Goal: Transaction & Acquisition: Purchase product/service

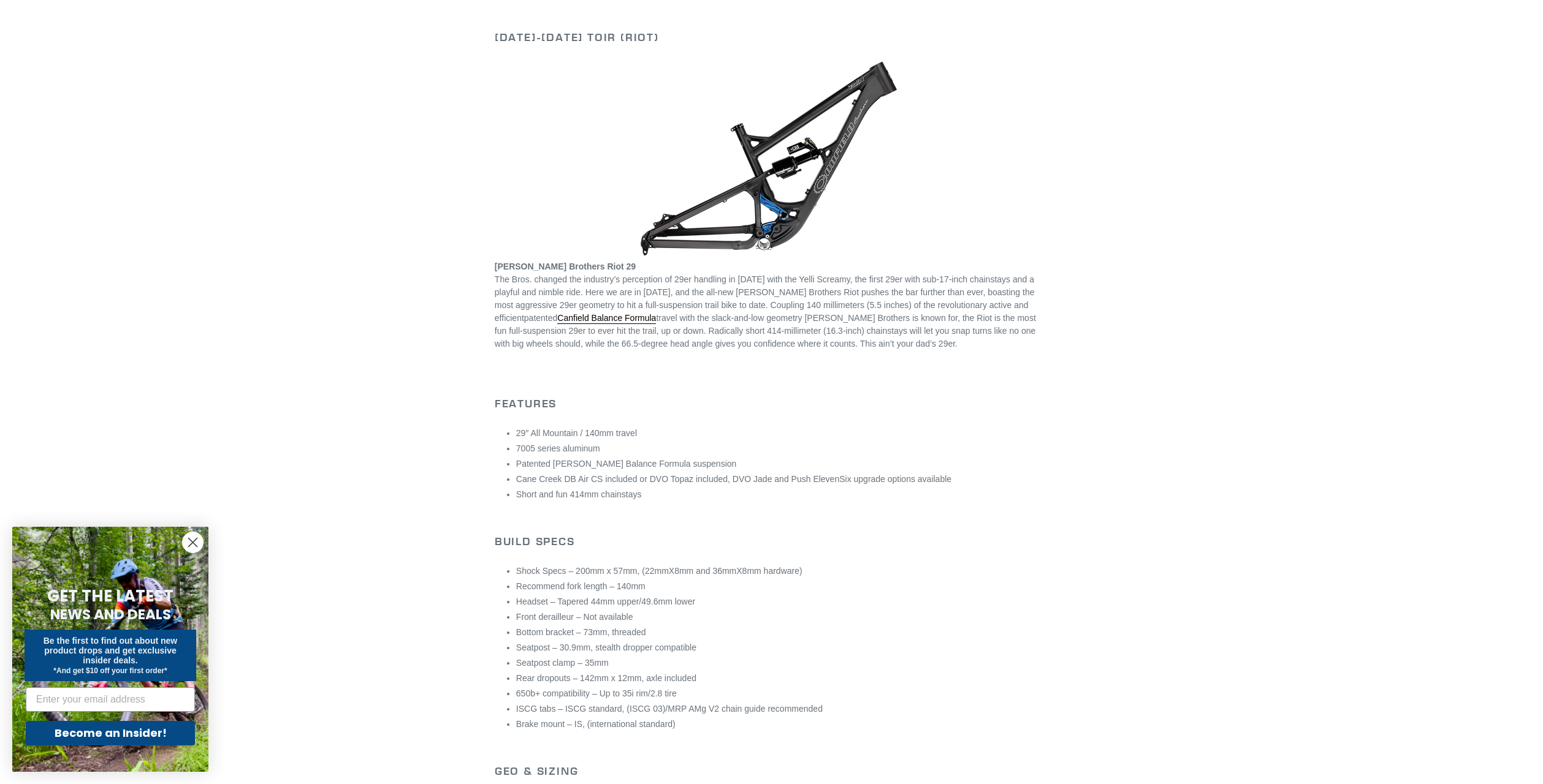
scroll to position [184, 0]
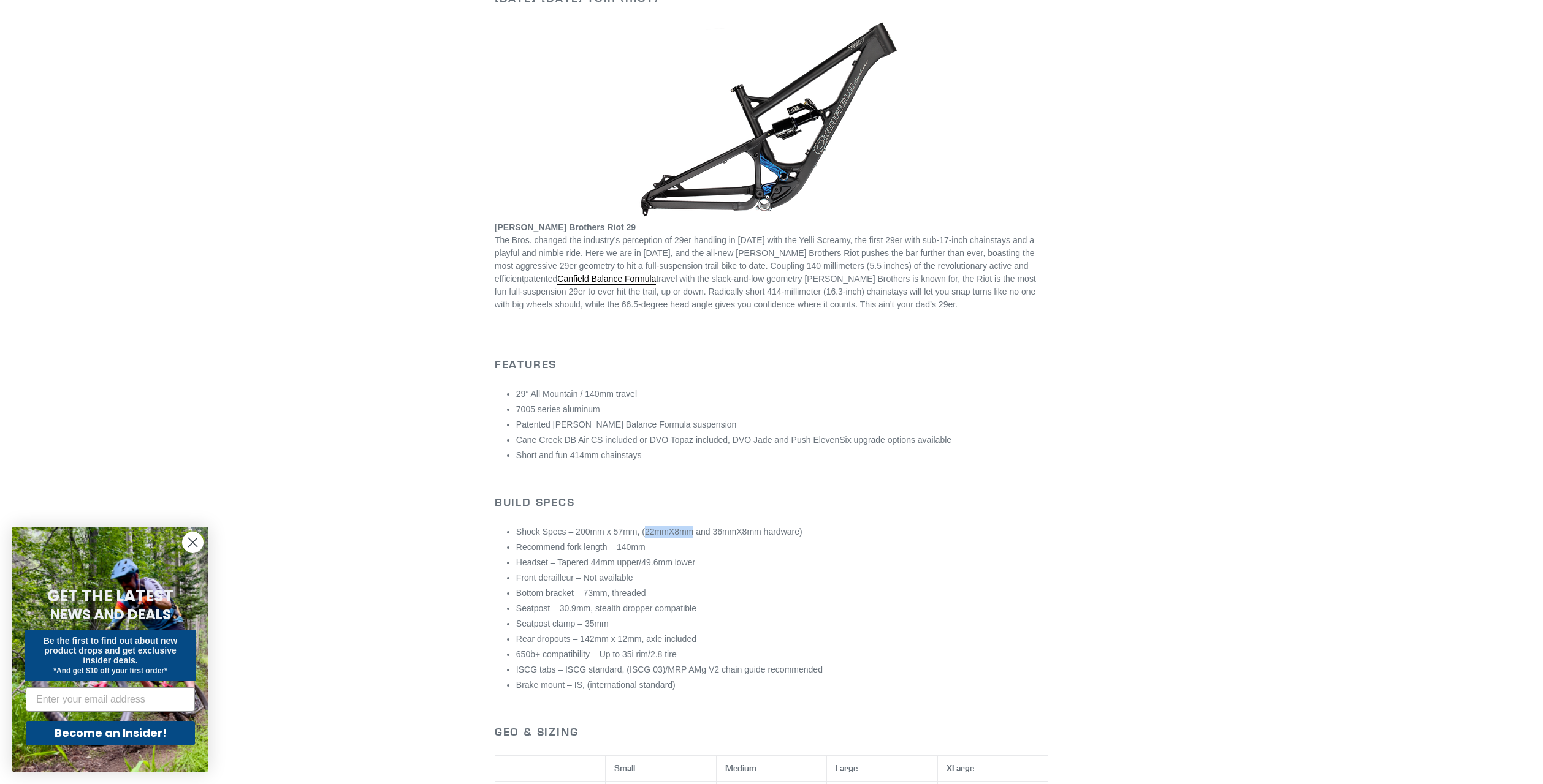
drag, startPoint x: 686, startPoint y: 533, endPoint x: 639, endPoint y: 538, distance: 47.3
click at [639, 538] on li "Shock Specs – 200mm x 57mm, (22mmX8mm and 36mmX8mm hardware)" at bounding box center [782, 532] width 532 height 13
copy li "22mmX8mm"
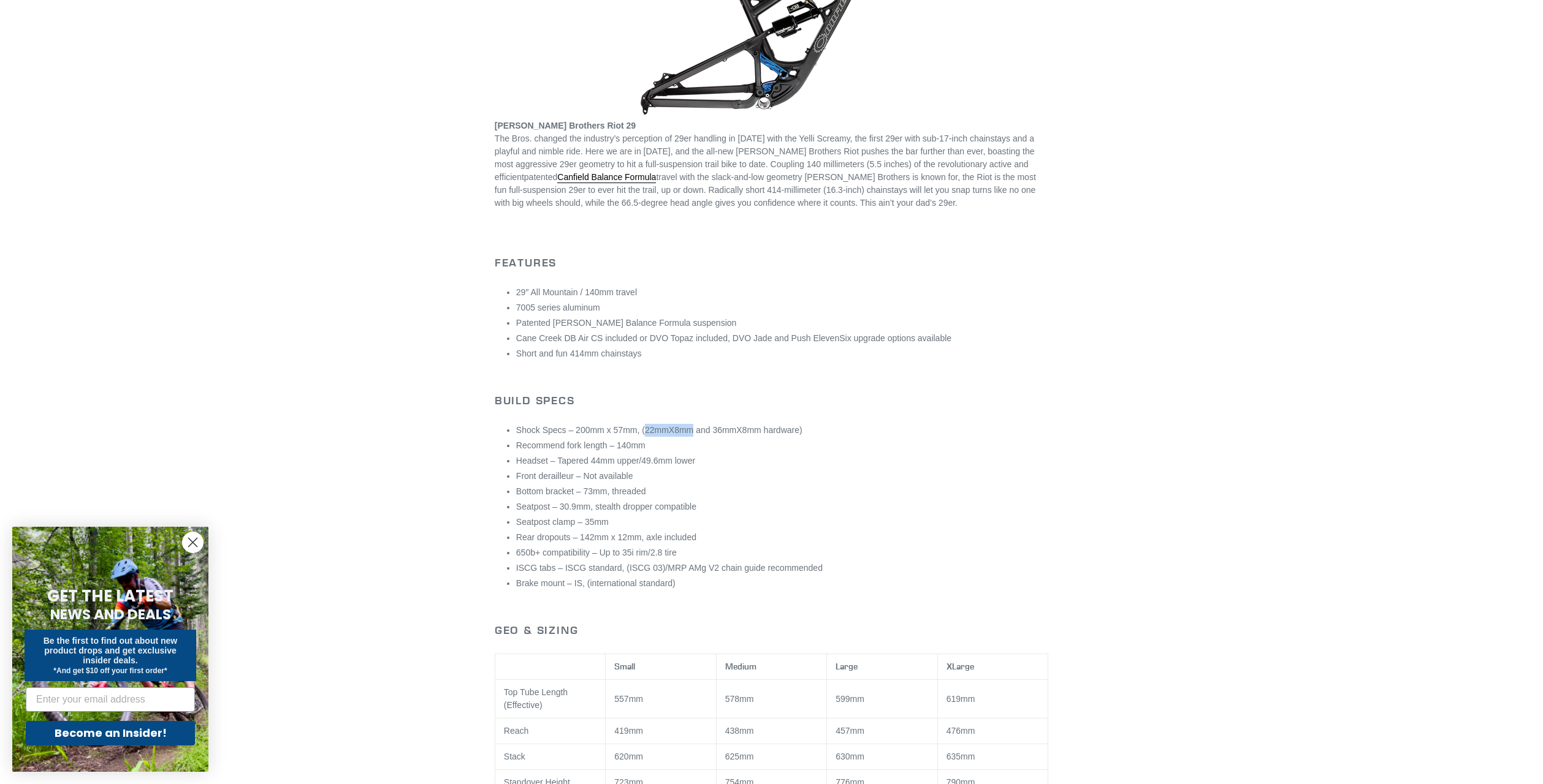
scroll to position [245, 0]
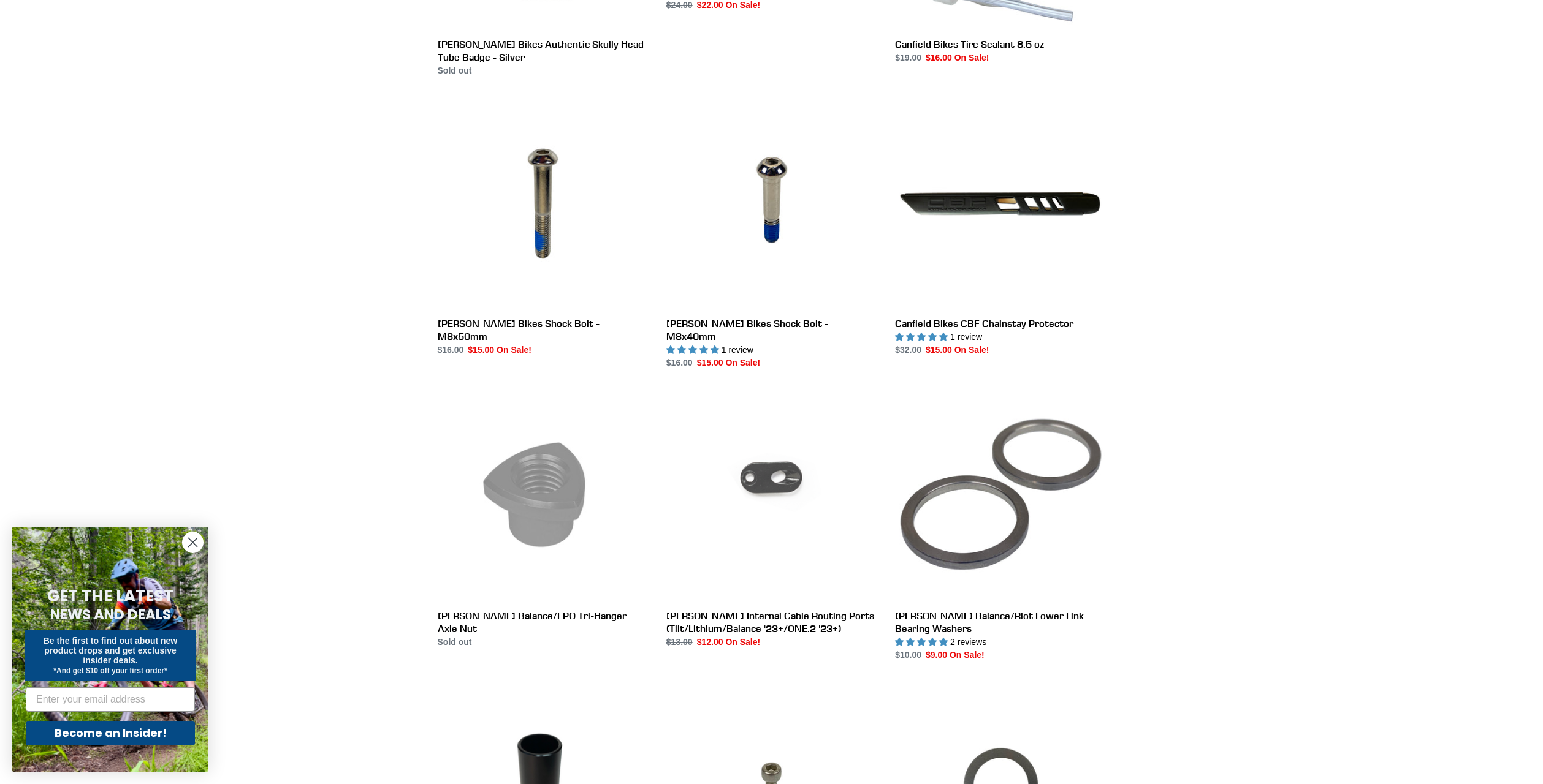
scroll to position [1655, 0]
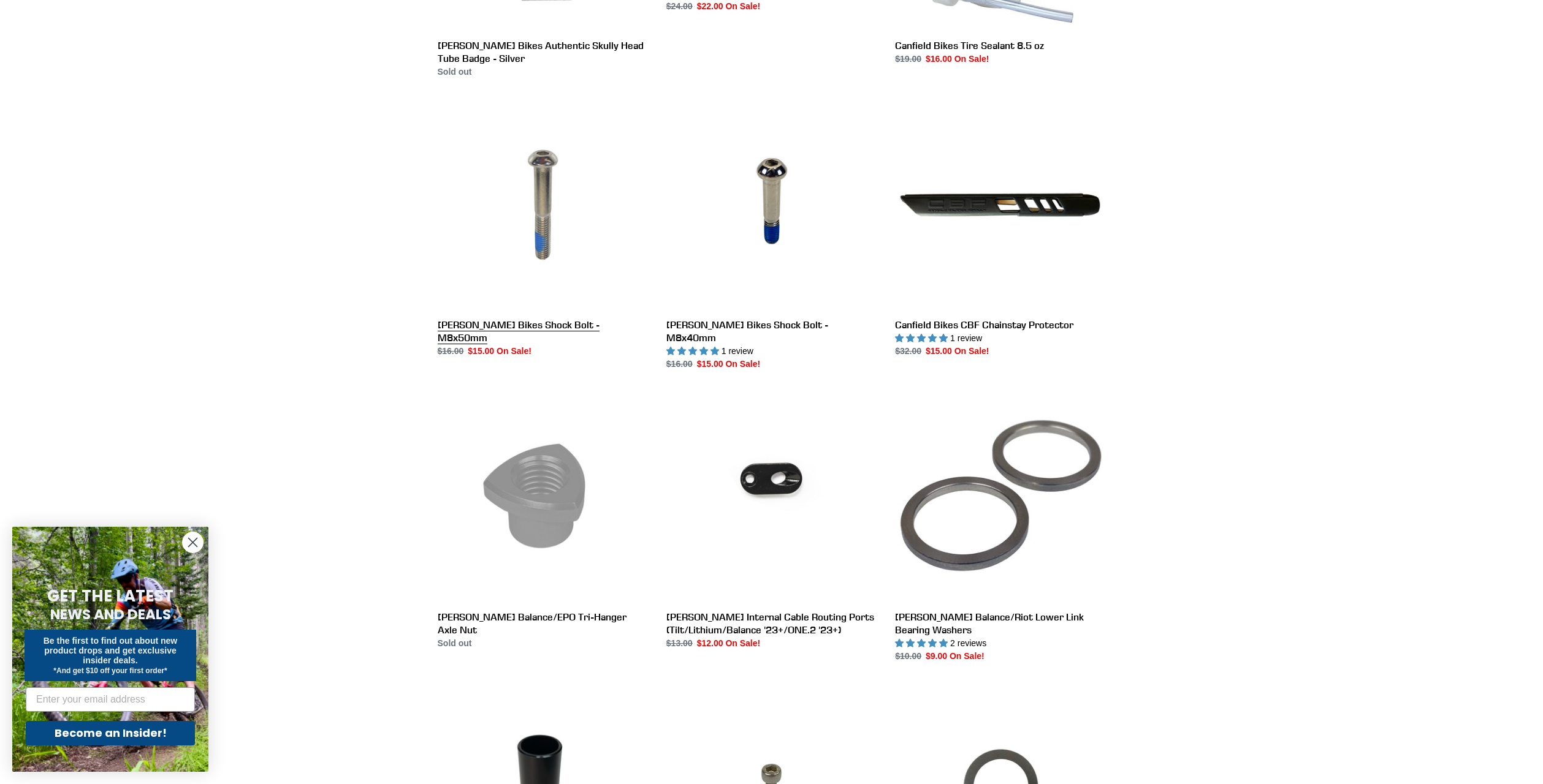
click at [547, 245] on link "[PERSON_NAME] Bikes Shock Bolt - M8x50mm" at bounding box center [542, 229] width 210 height 258
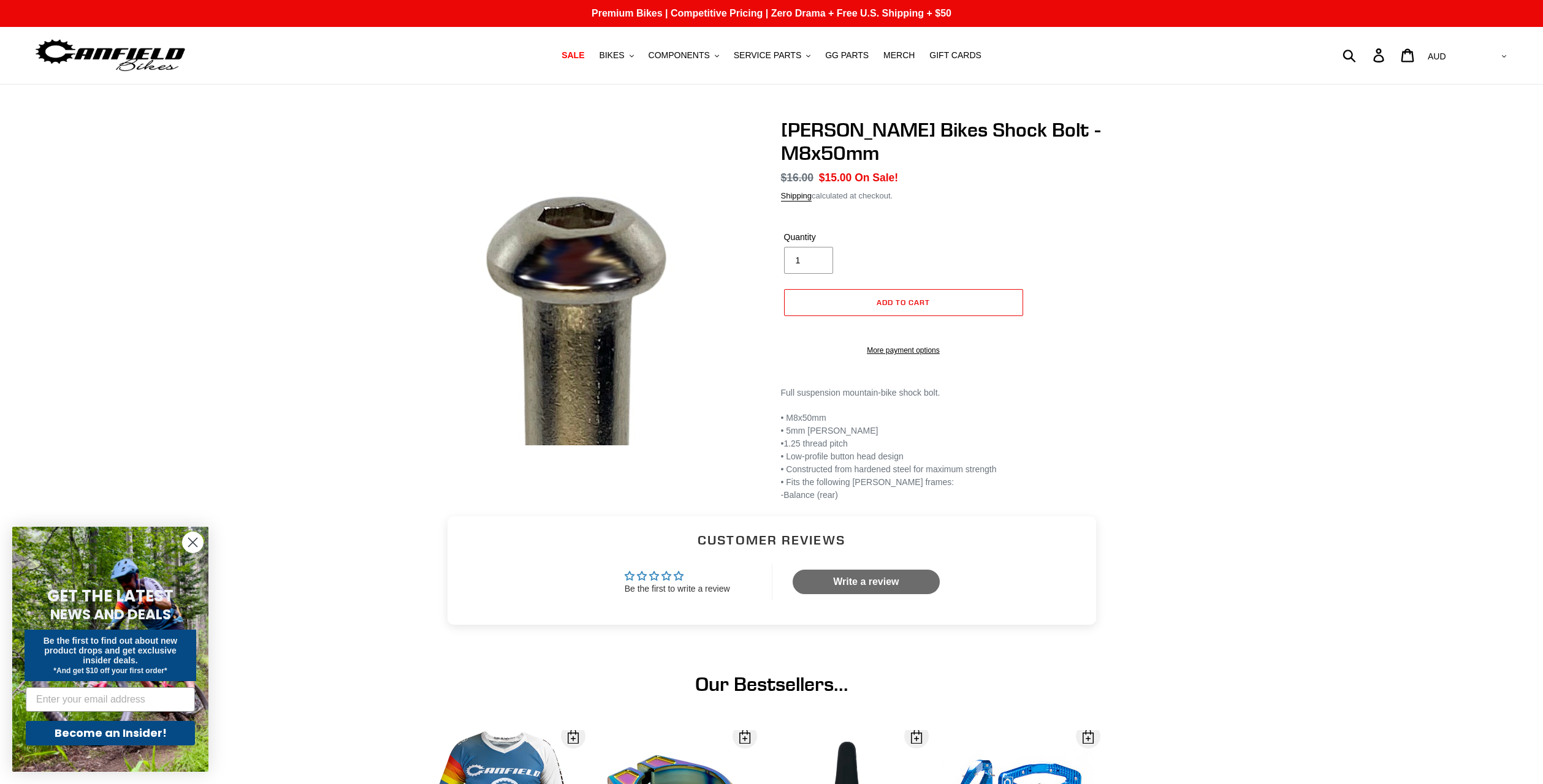
click at [608, 196] on img at bounding box center [577, 526] width 1255 height 1255
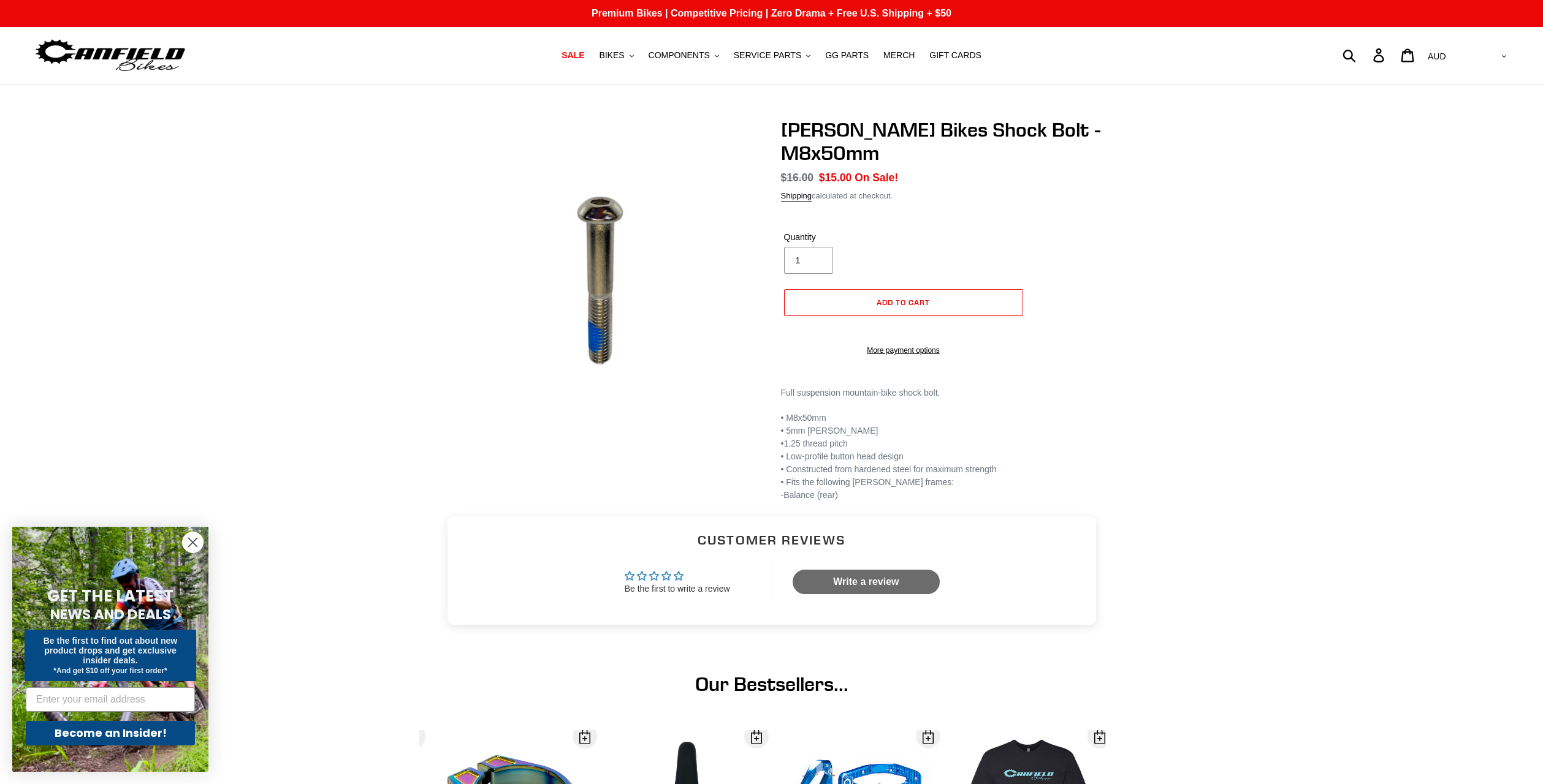
click at [108, 278] on div "Canfield Bikes Shock Bolt - M8x50mm No reviews Regular price $16.00 Sale price …" at bounding box center [772, 310] width 1543 height 384
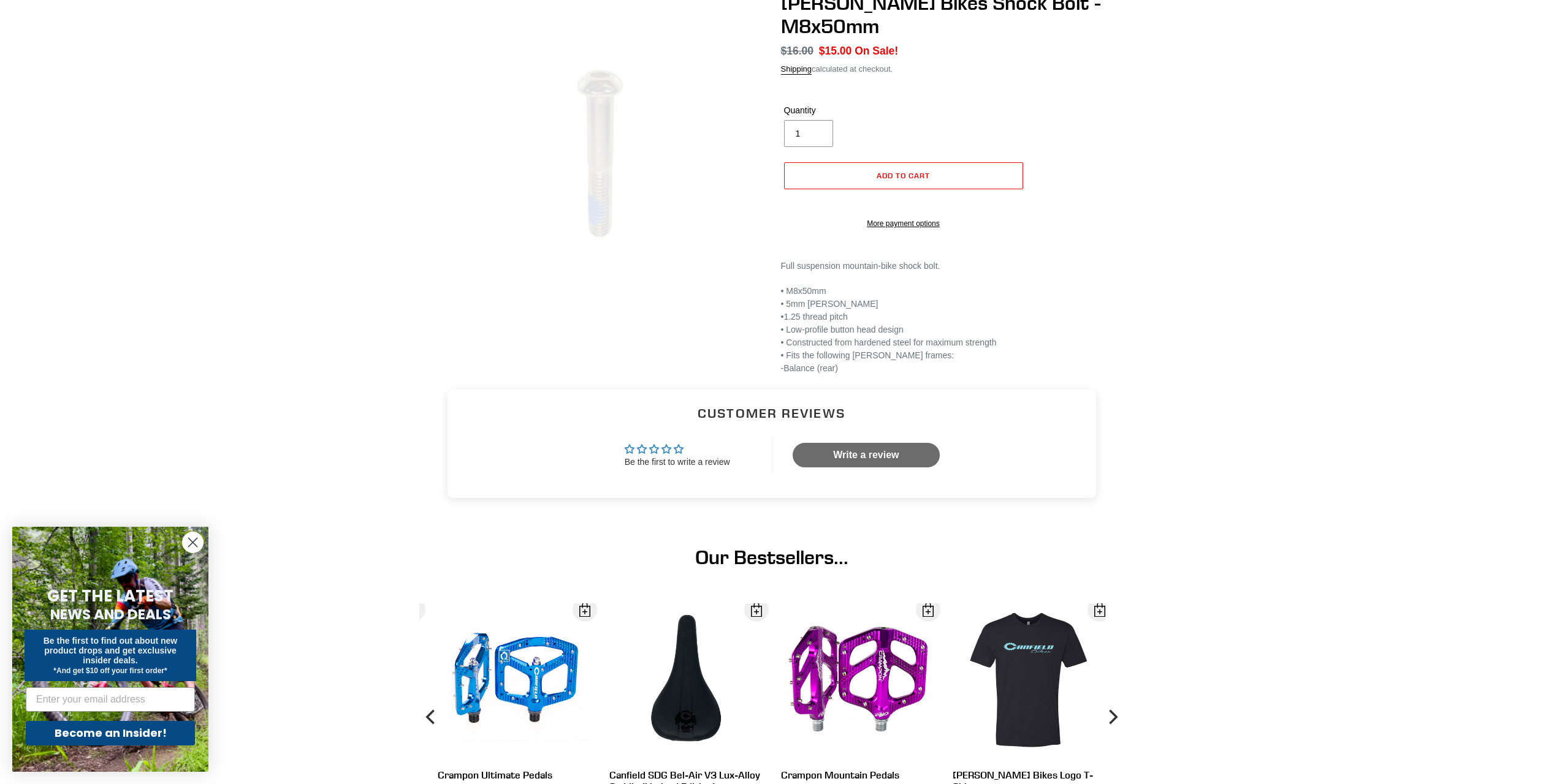
scroll to position [78, 0]
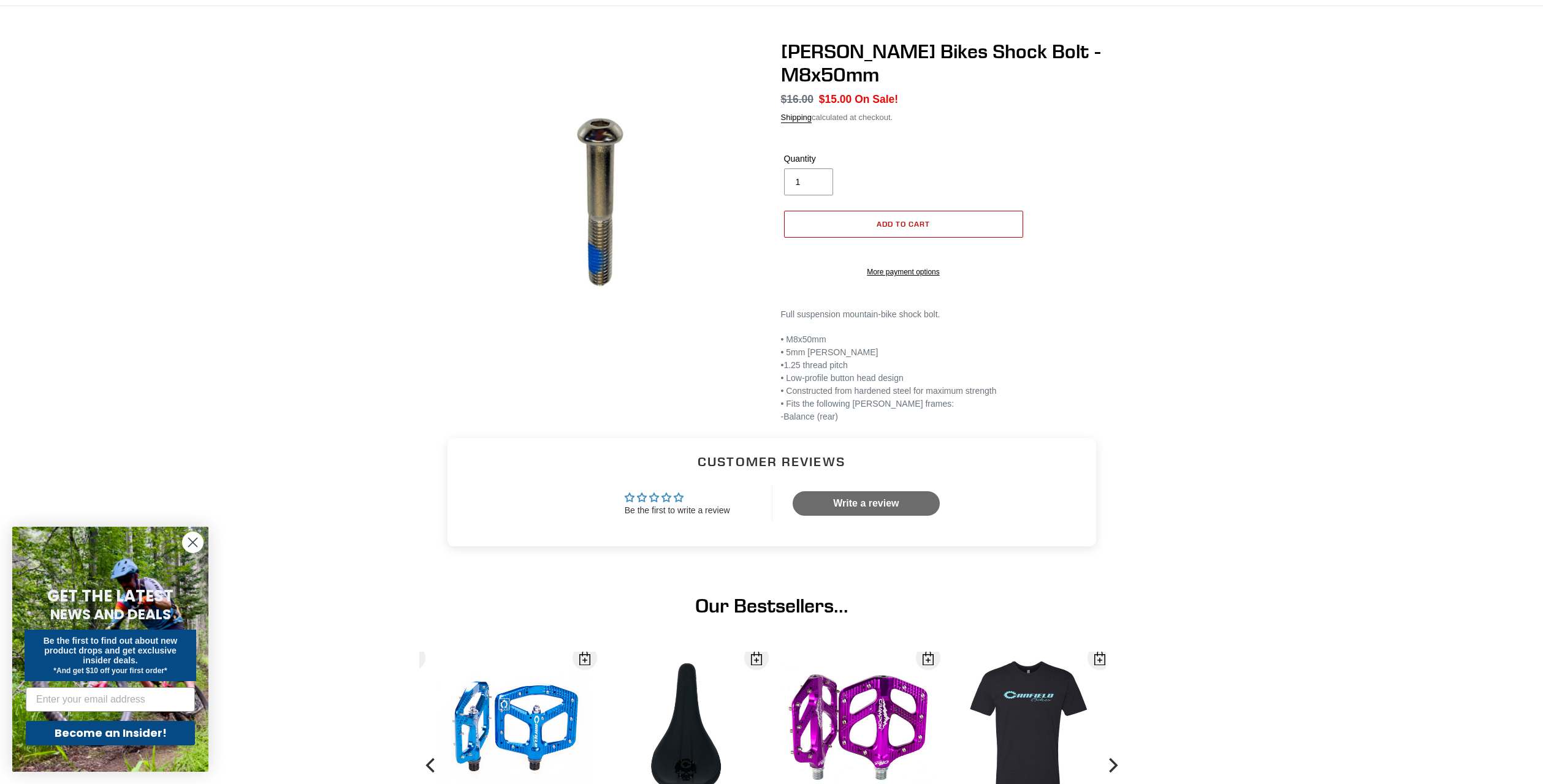
click at [819, 229] on button "Add to cart" at bounding box center [904, 224] width 239 height 27
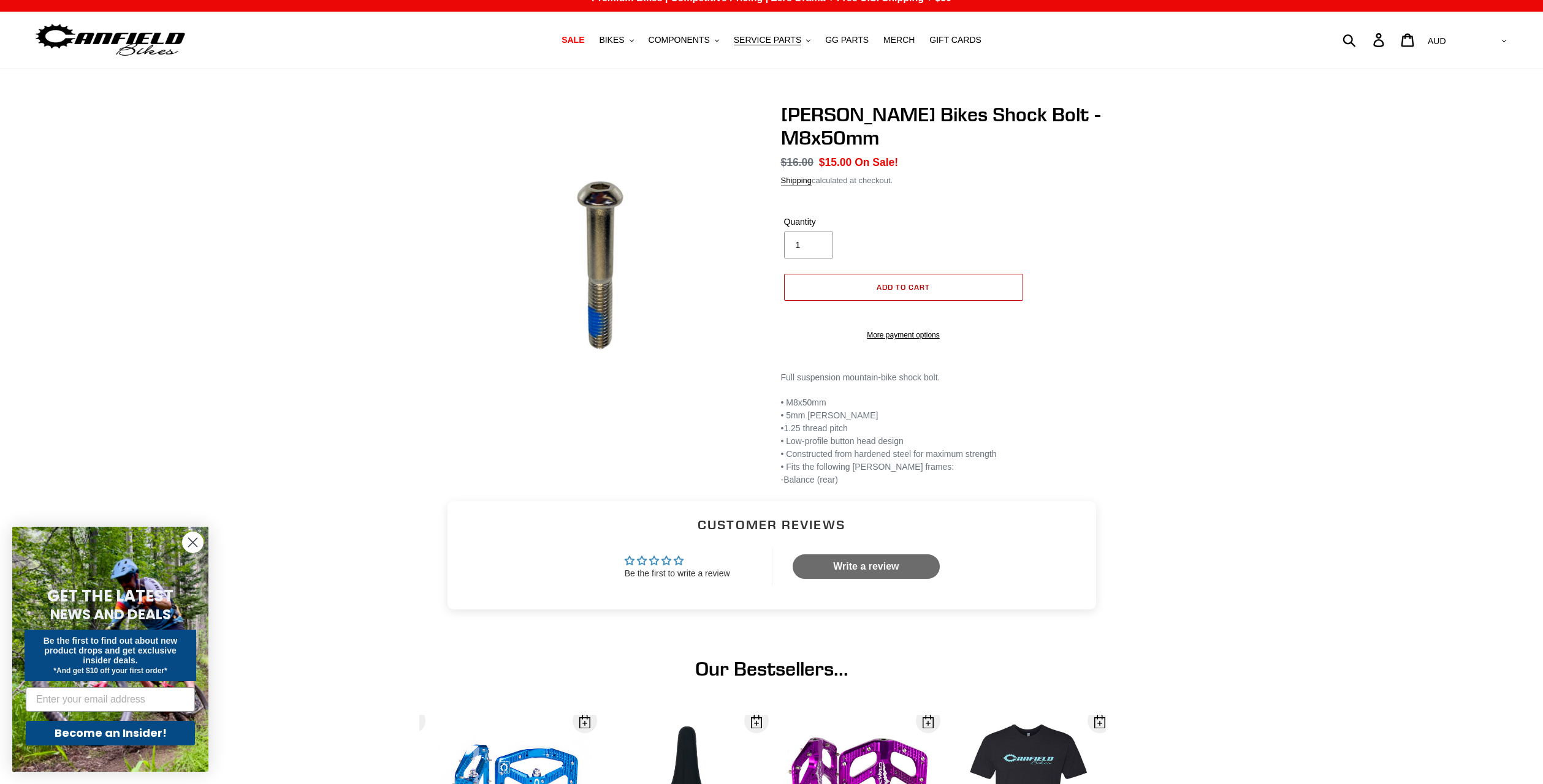
scroll to position [0, 0]
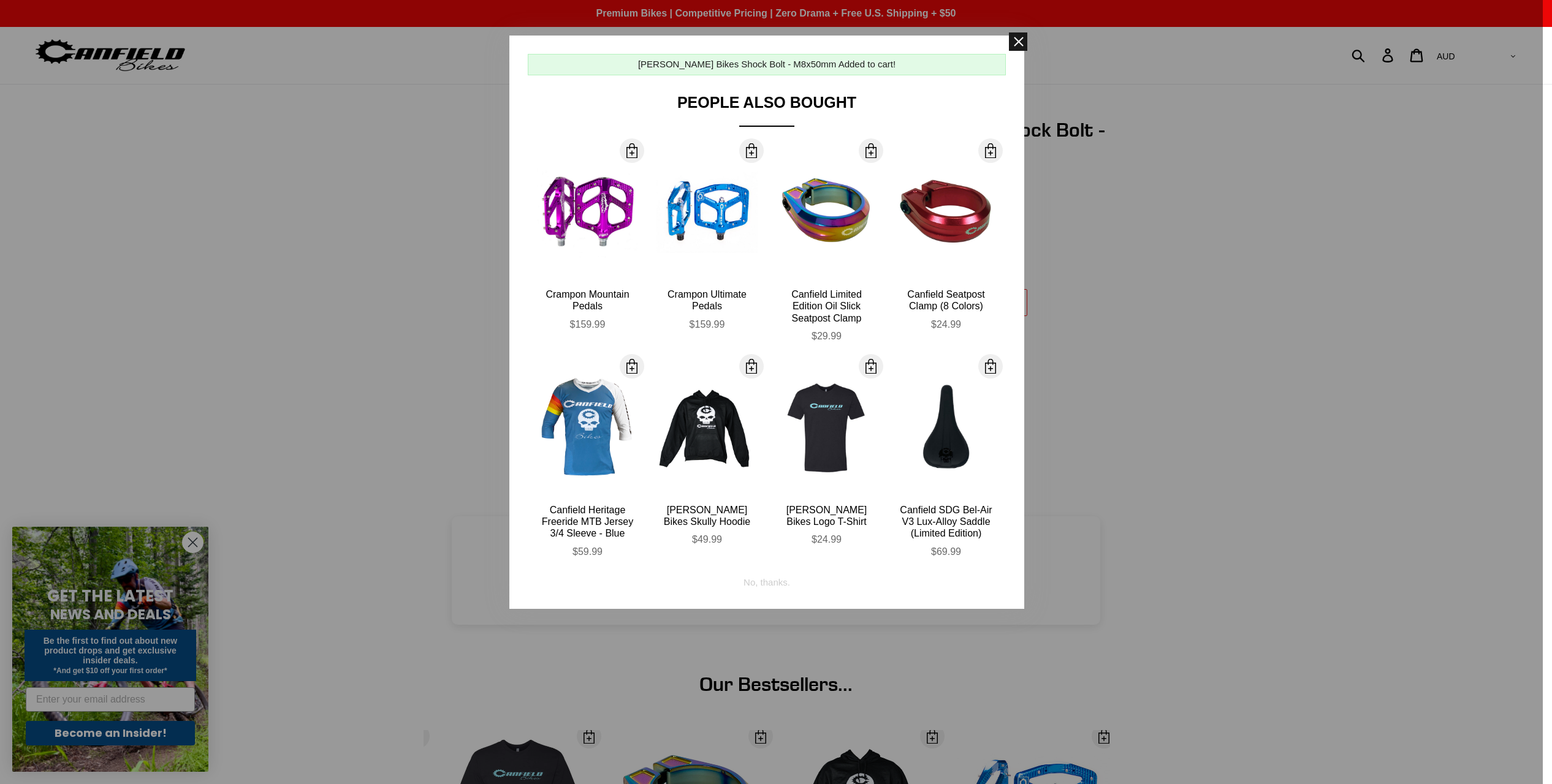
click at [1013, 37] on span at bounding box center [1018, 41] width 18 height 18
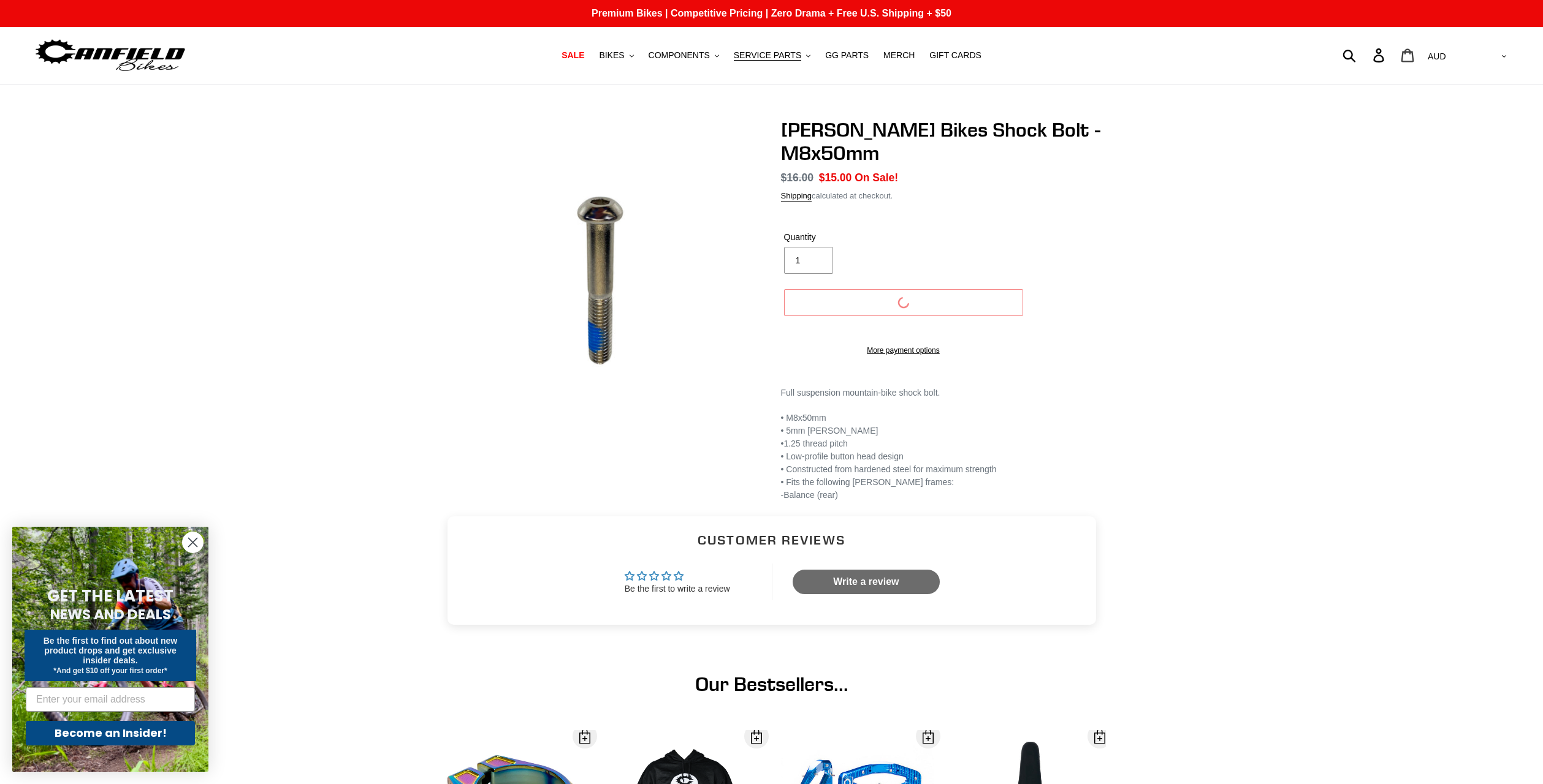
click at [1414, 55] on icon at bounding box center [1408, 55] width 14 height 14
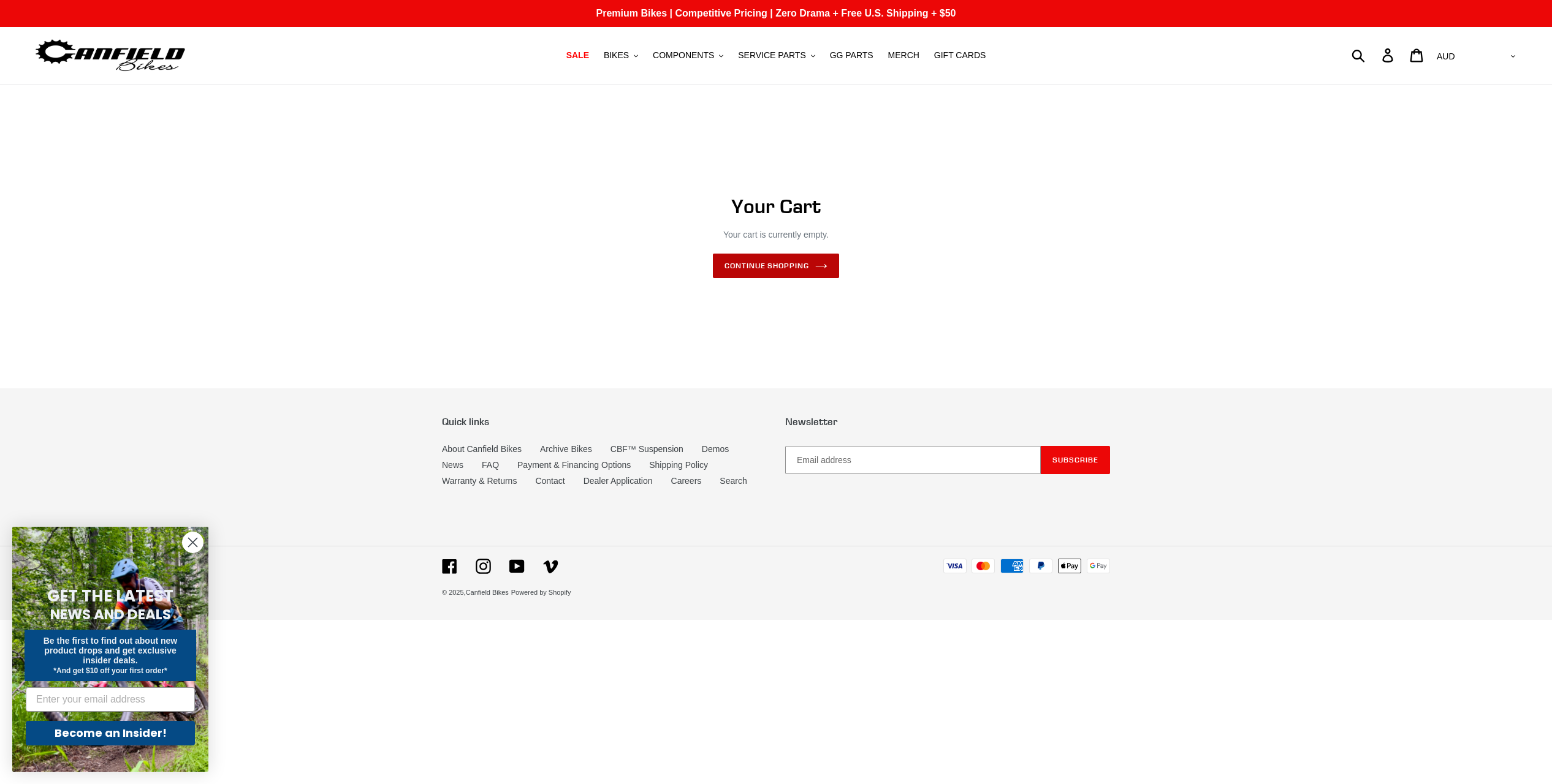
drag, startPoint x: 772, startPoint y: 246, endPoint x: 754, endPoint y: 260, distance: 22.8
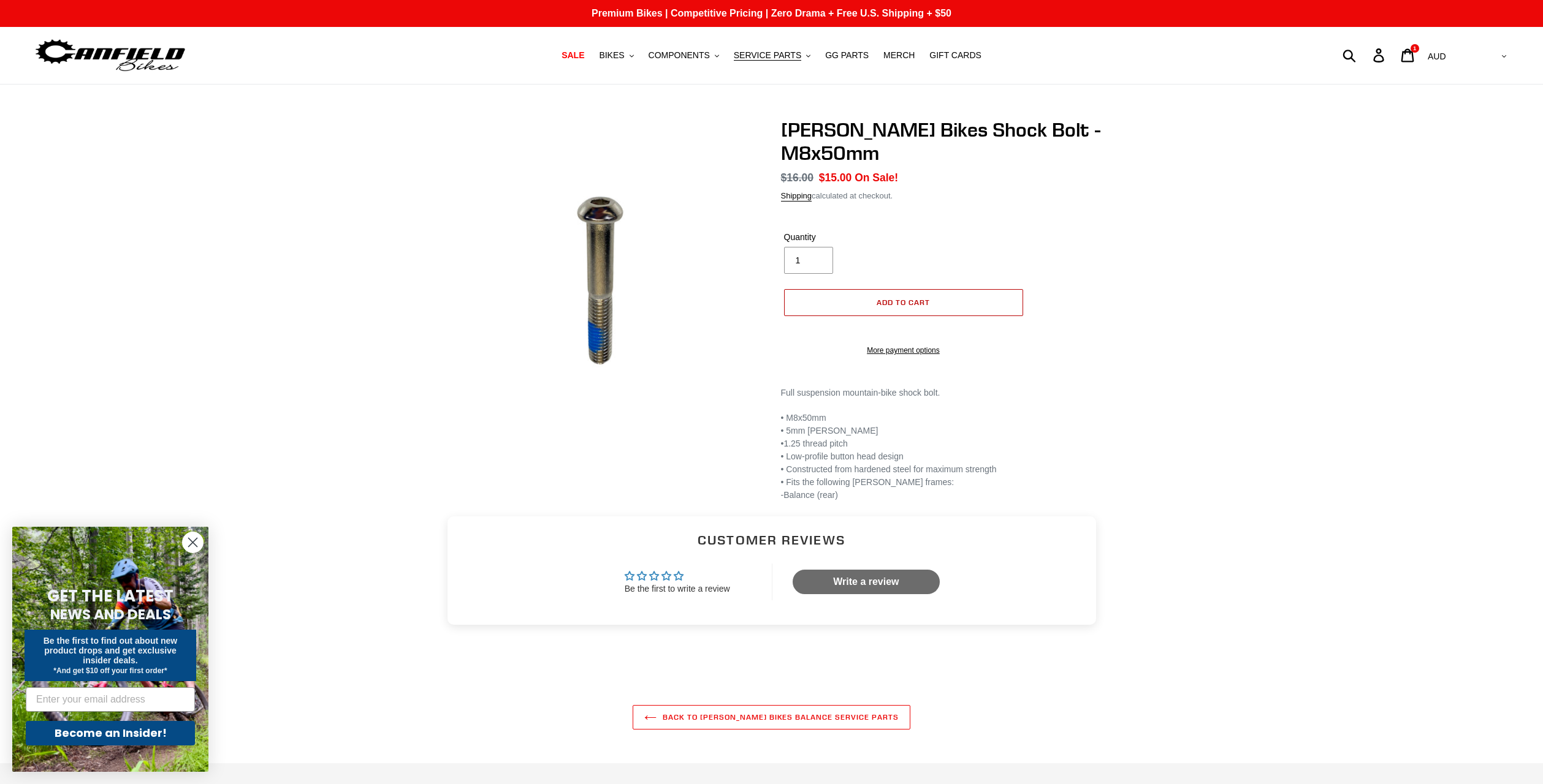
click at [866, 302] on button "Add to cart" at bounding box center [904, 302] width 239 height 27
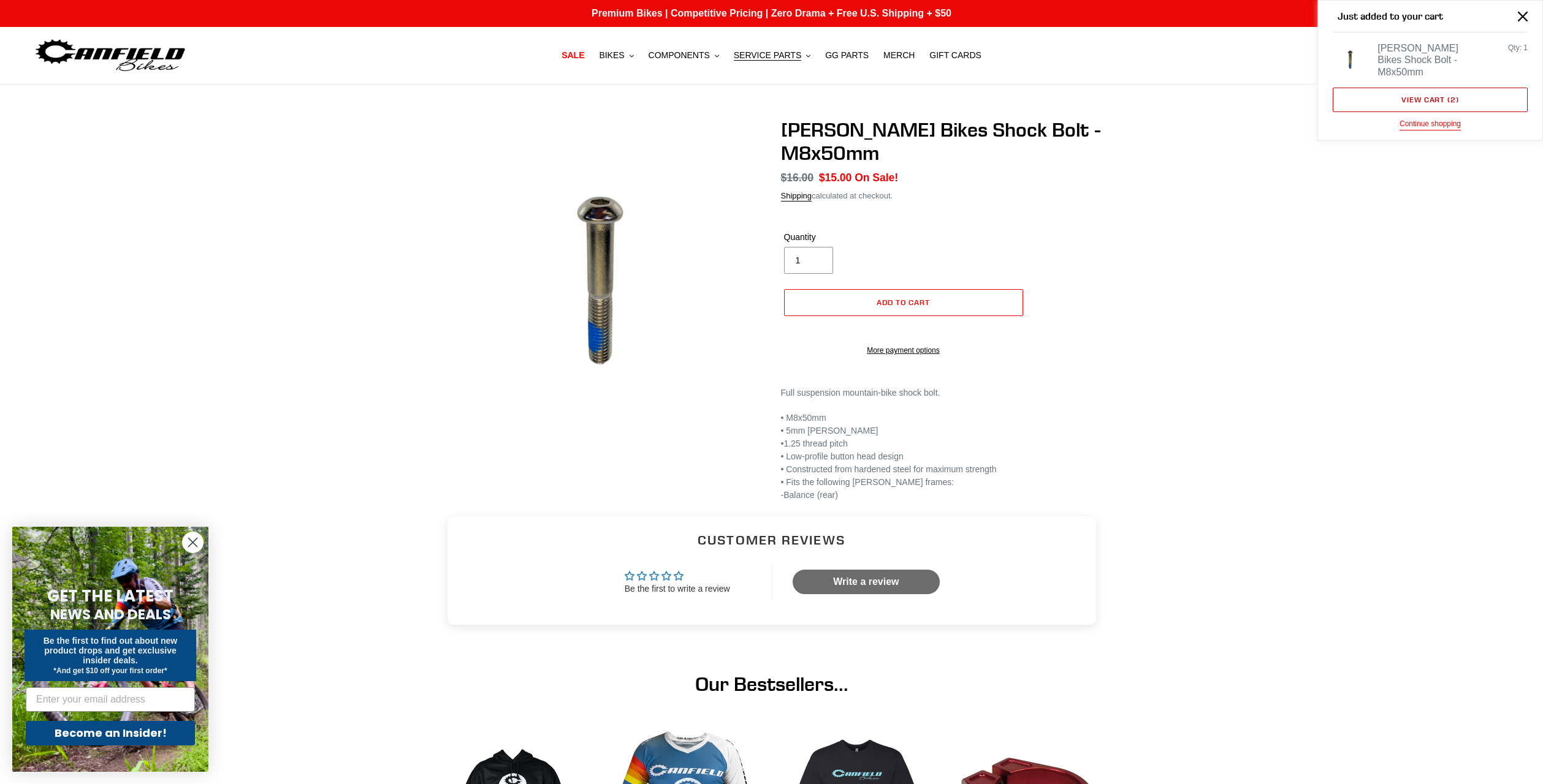
click at [1438, 96] on link "View cart ( 2 )" at bounding box center [1429, 99] width 195 height 25
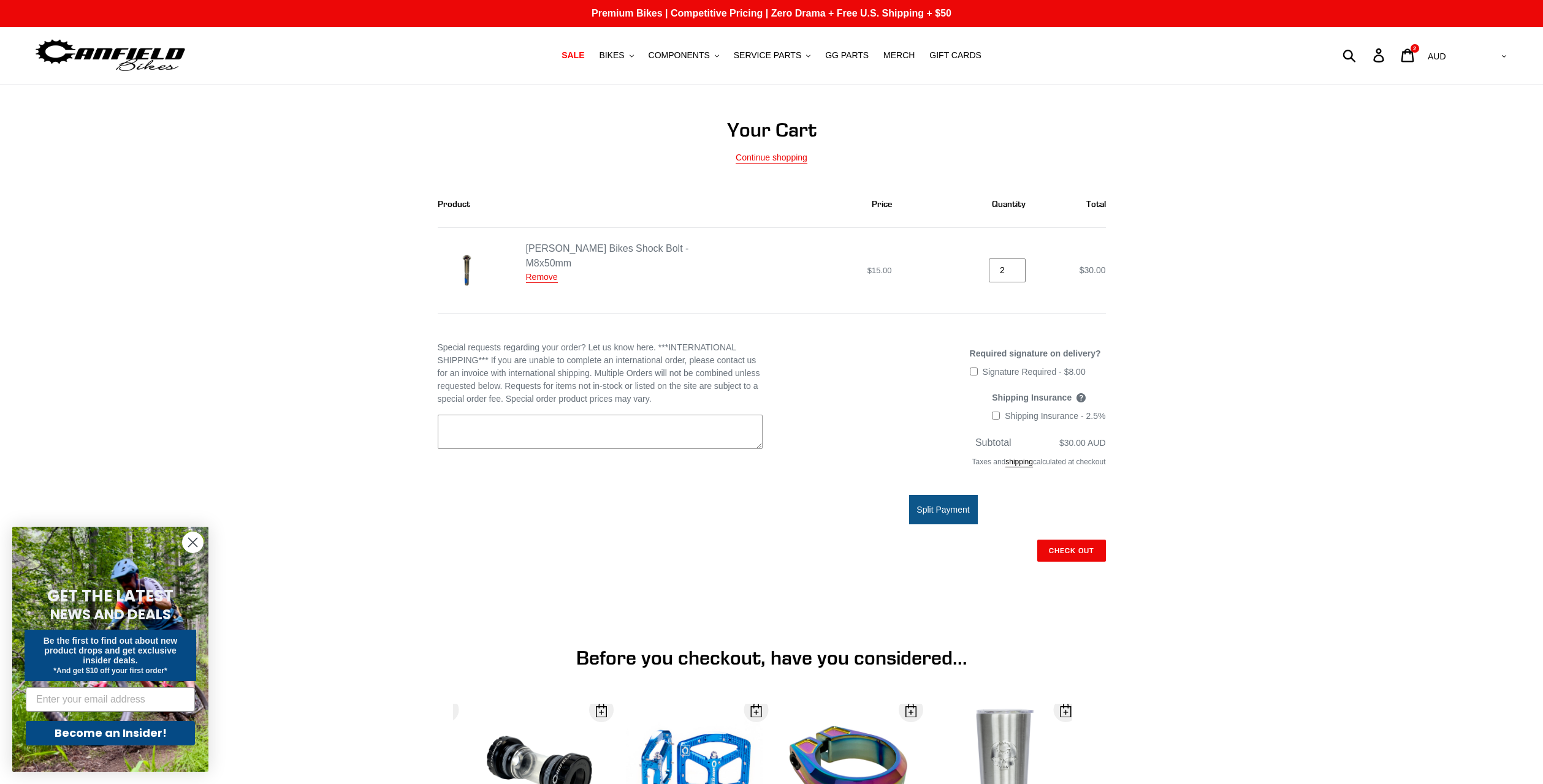
click at [1018, 275] on input "2" at bounding box center [1007, 271] width 37 height 24
click at [1018, 269] on input "3" at bounding box center [1007, 271] width 37 height 24
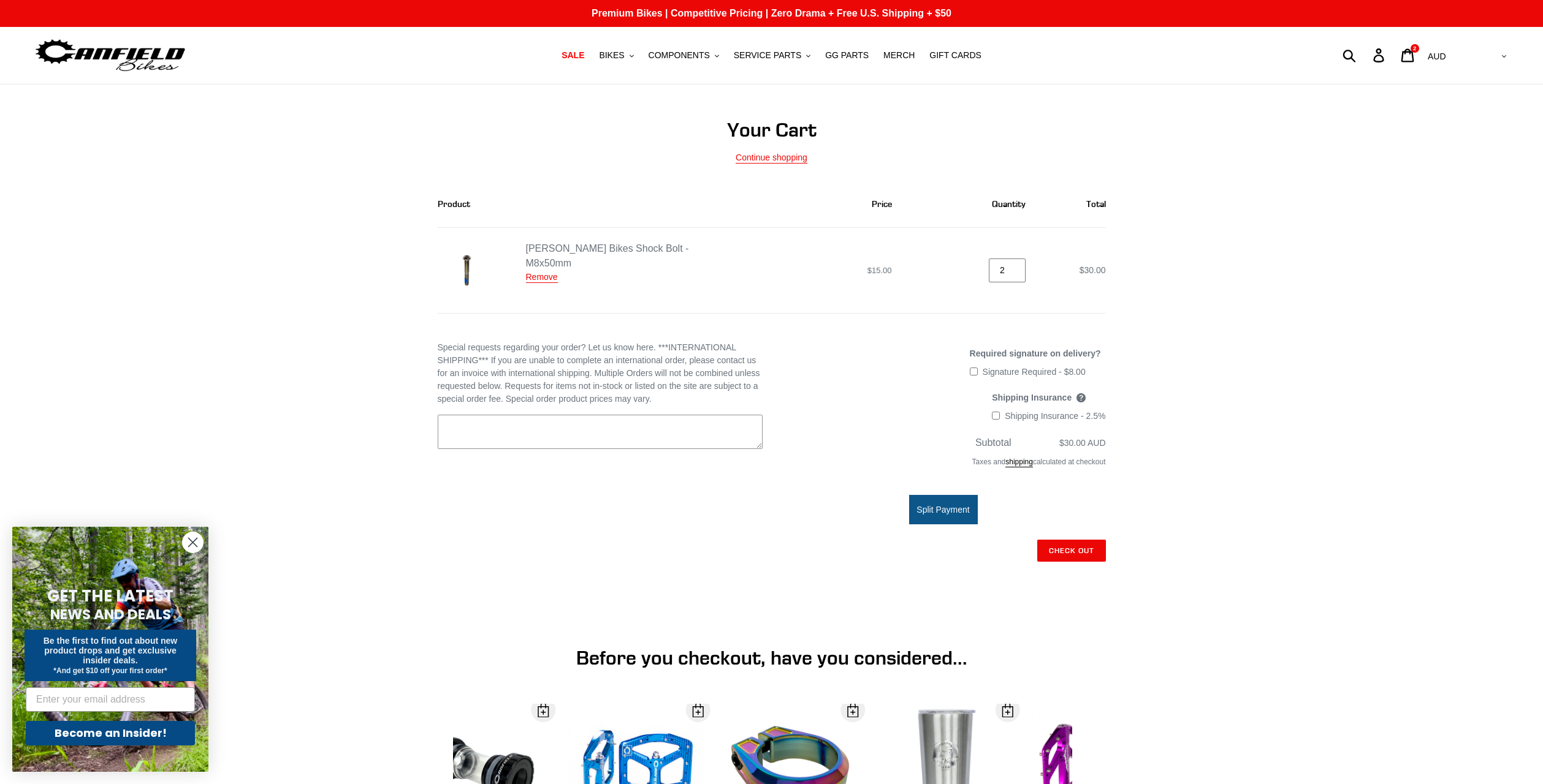
click at [1017, 272] on input "2" at bounding box center [1007, 271] width 37 height 24
type input "1"
click at [1017, 272] on input "1" at bounding box center [1007, 271] width 37 height 24
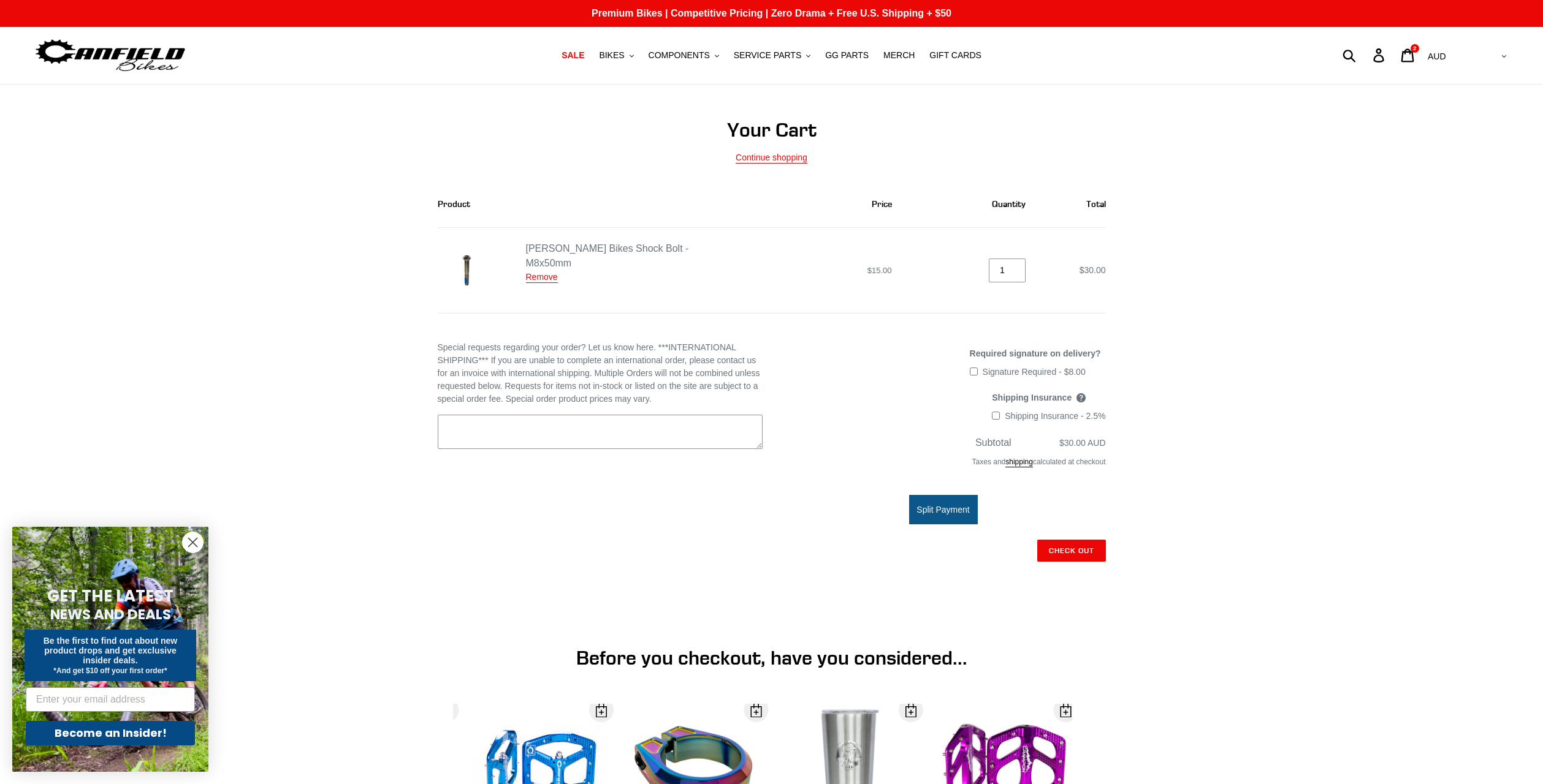
click at [1245, 321] on div "Your Cart Continue shopping Product Price Quantity Total Canfield Bikes Shock B…" at bounding box center [772, 514] width 1543 height 792
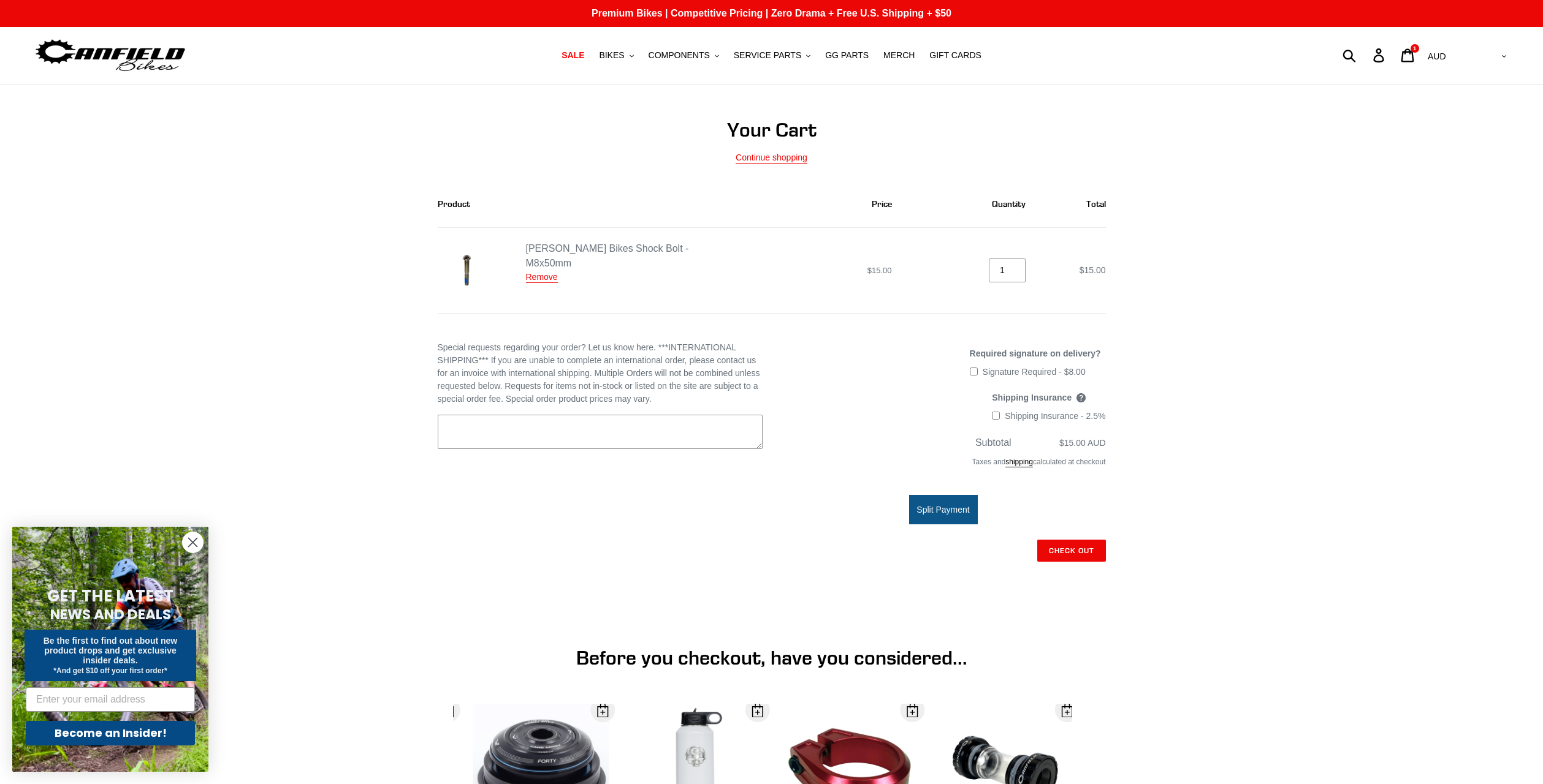
click at [985, 373] on span "Signature Required - $8.00" at bounding box center [1033, 372] width 103 height 10
click at [978, 373] on input "Signature Required - $8.00" at bounding box center [973, 372] width 8 height 8
checkbox input "true"
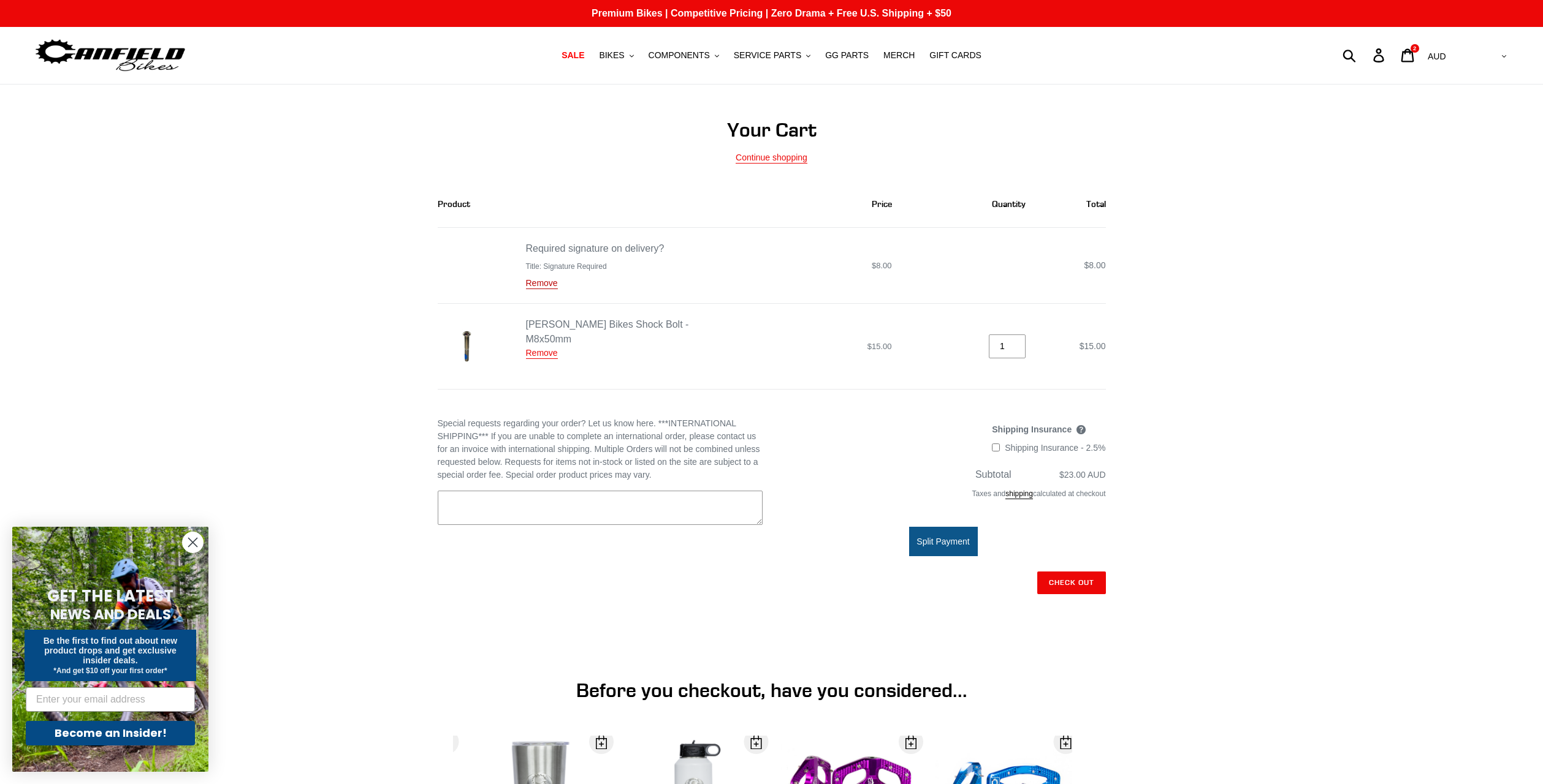
click at [537, 281] on link "Remove" at bounding box center [542, 284] width 32 height 11
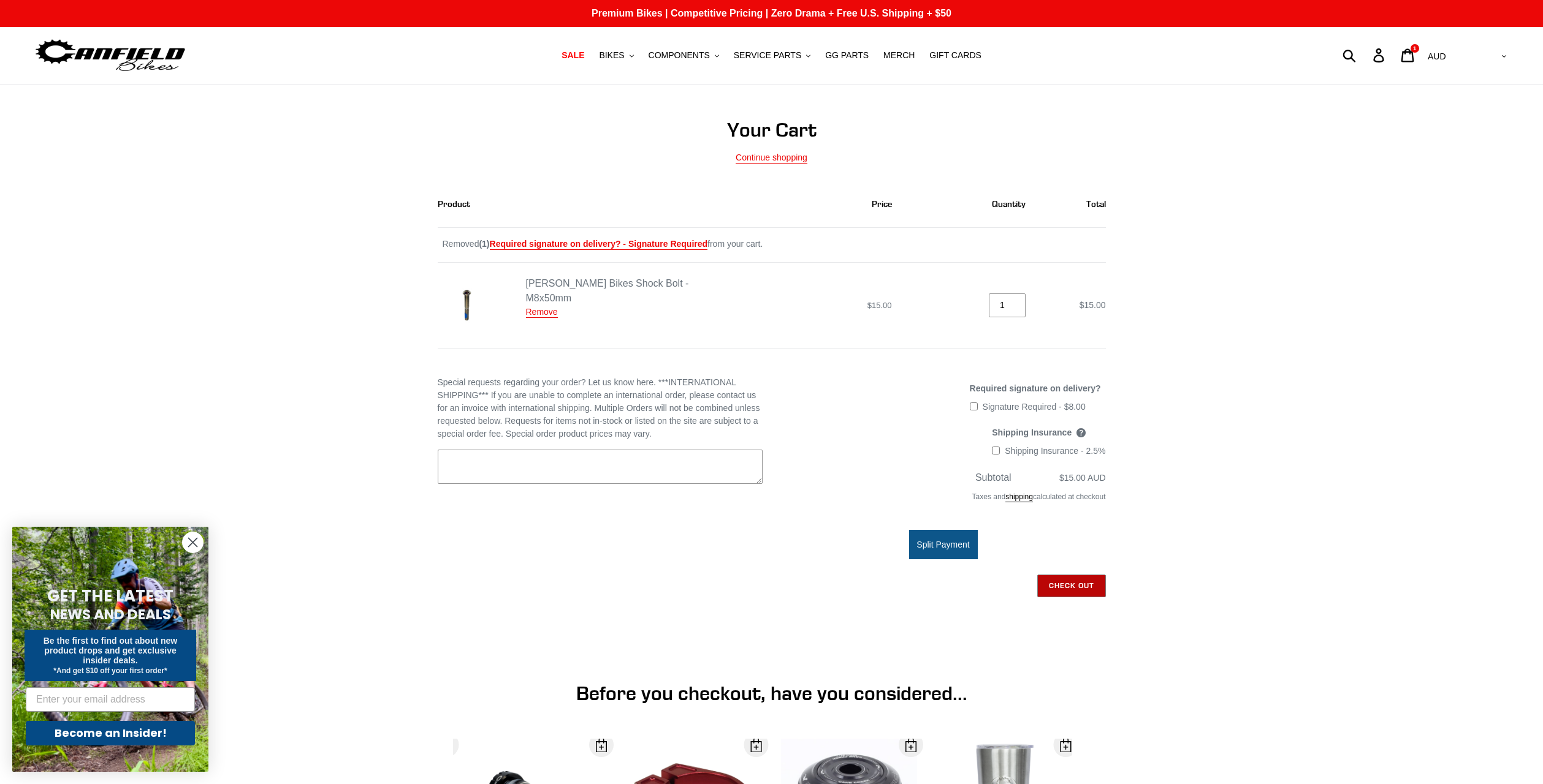
click at [1061, 584] on input "Check out" at bounding box center [1071, 585] width 68 height 22
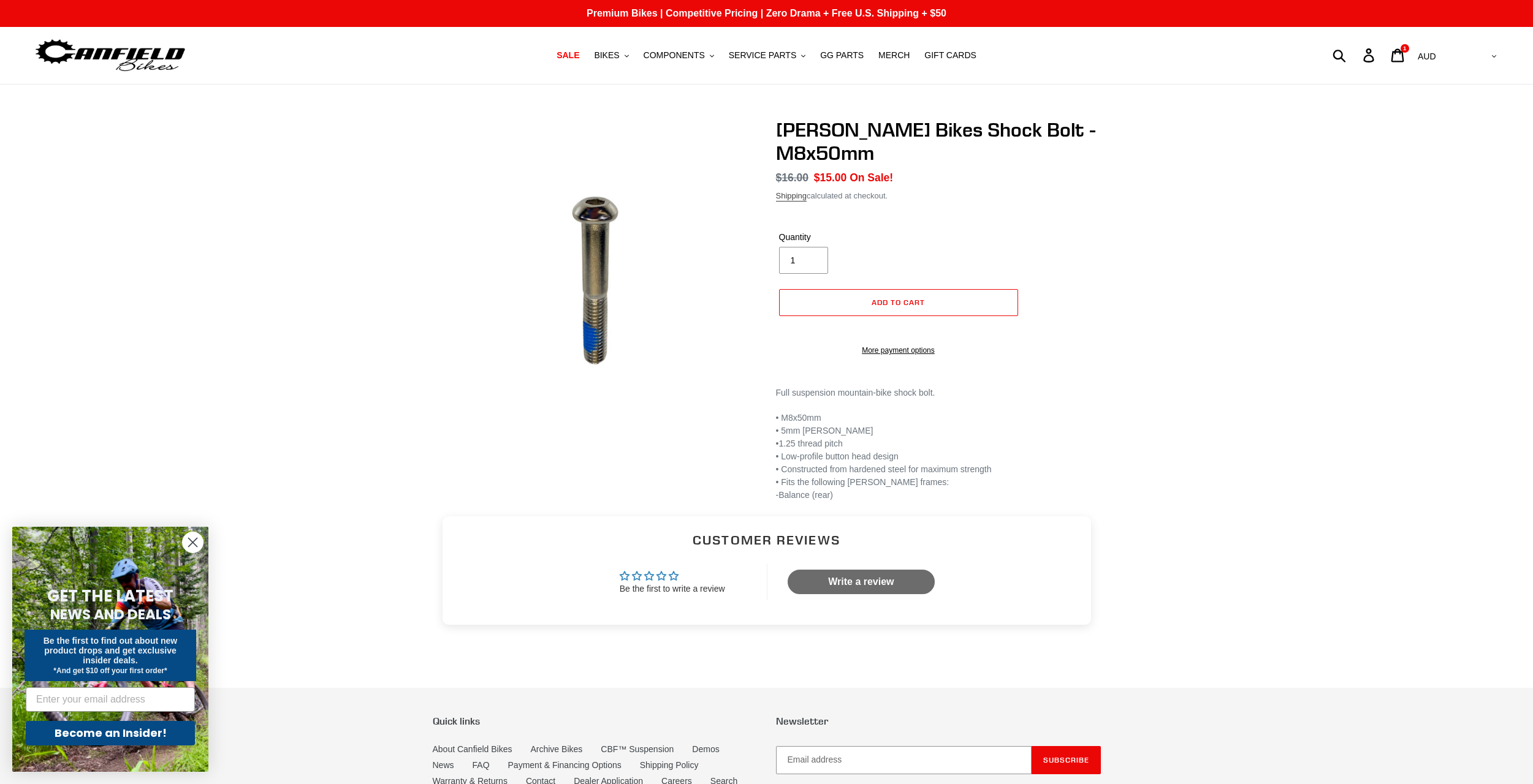
click at [791, 196] on link "Shipping" at bounding box center [792, 196] width 32 height 11
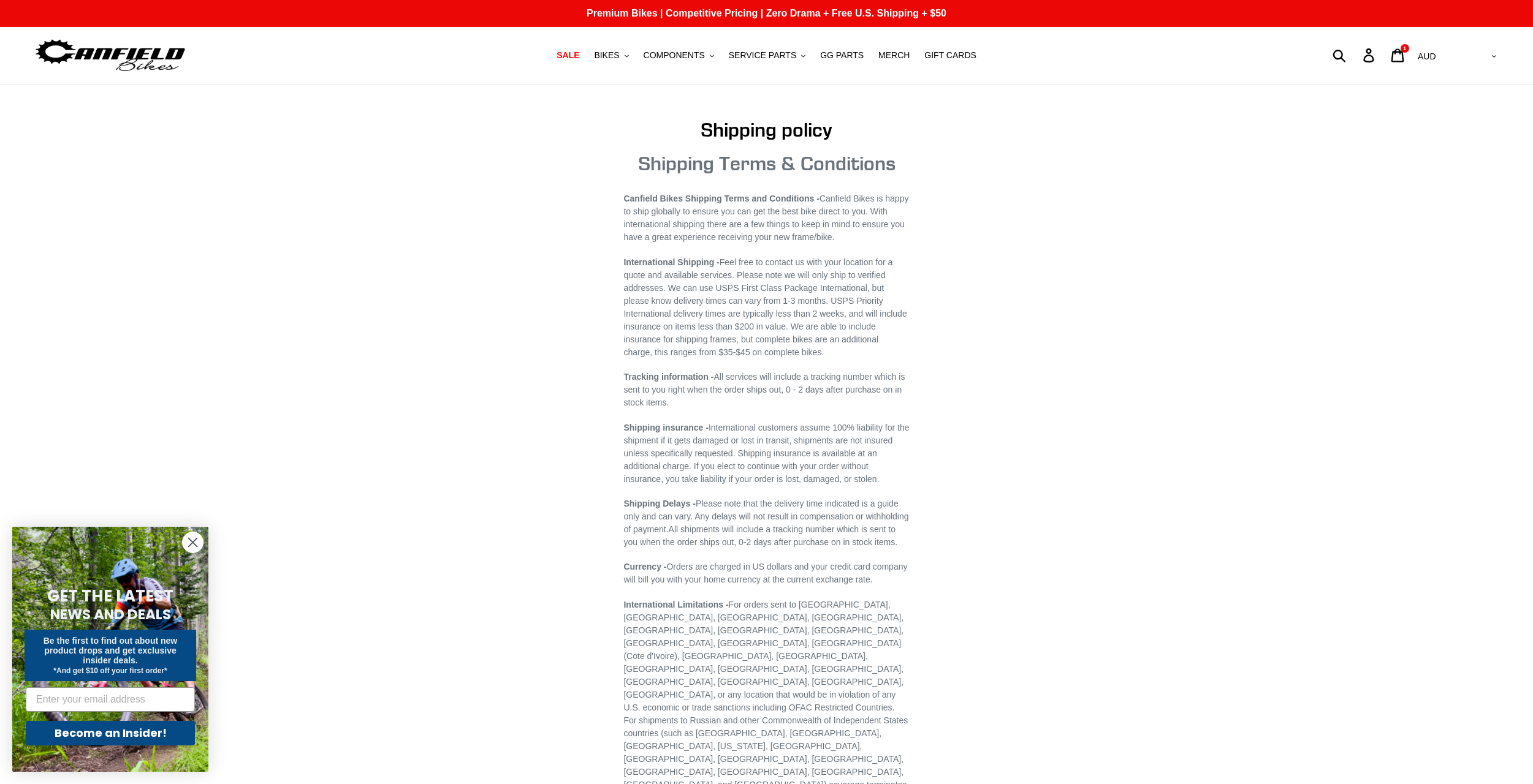
drag, startPoint x: 1124, startPoint y: 424, endPoint x: 1108, endPoint y: 424, distance: 16.0
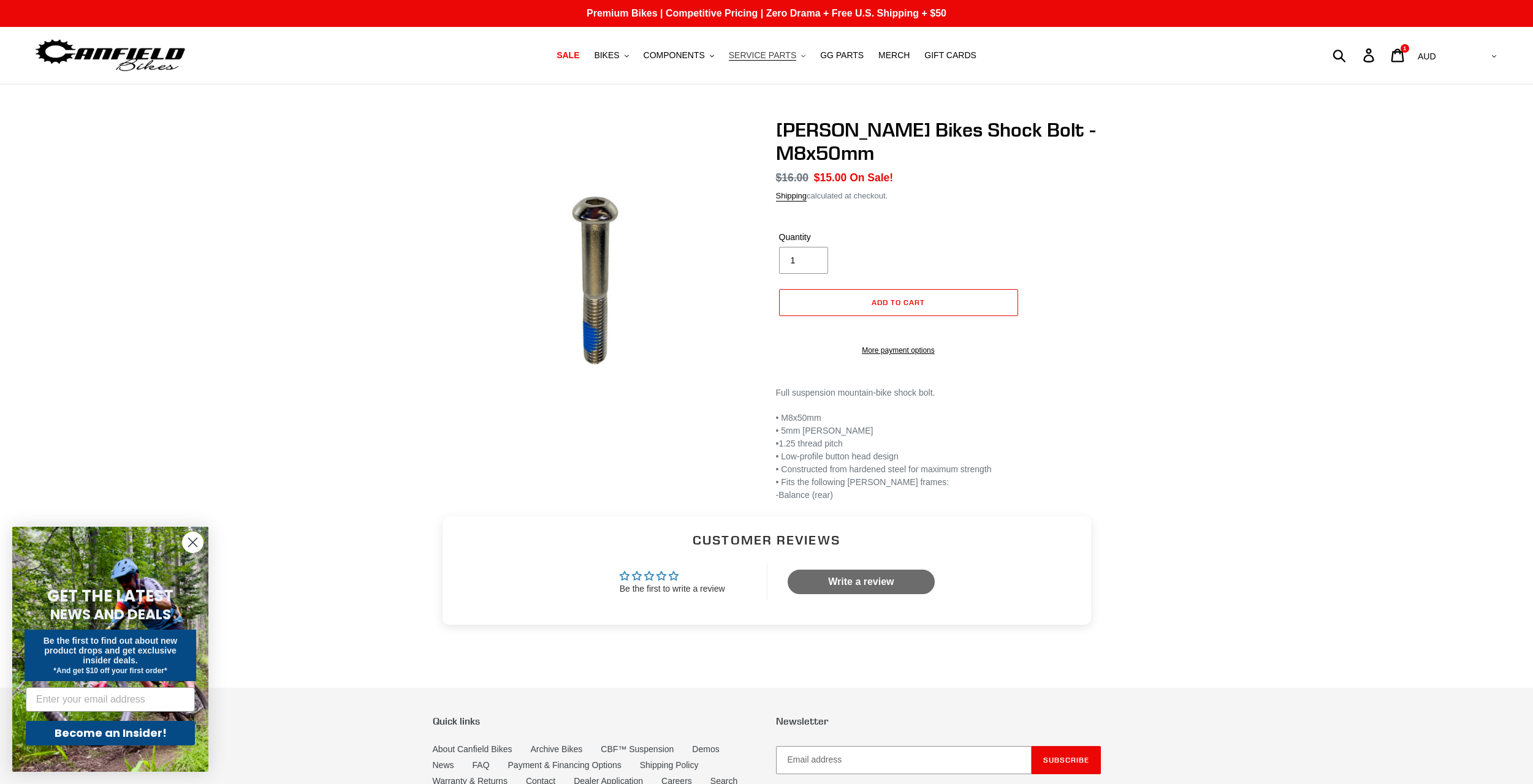
click at [770, 51] on span "SERVICE PARTS" at bounding box center [762, 56] width 68 height 11
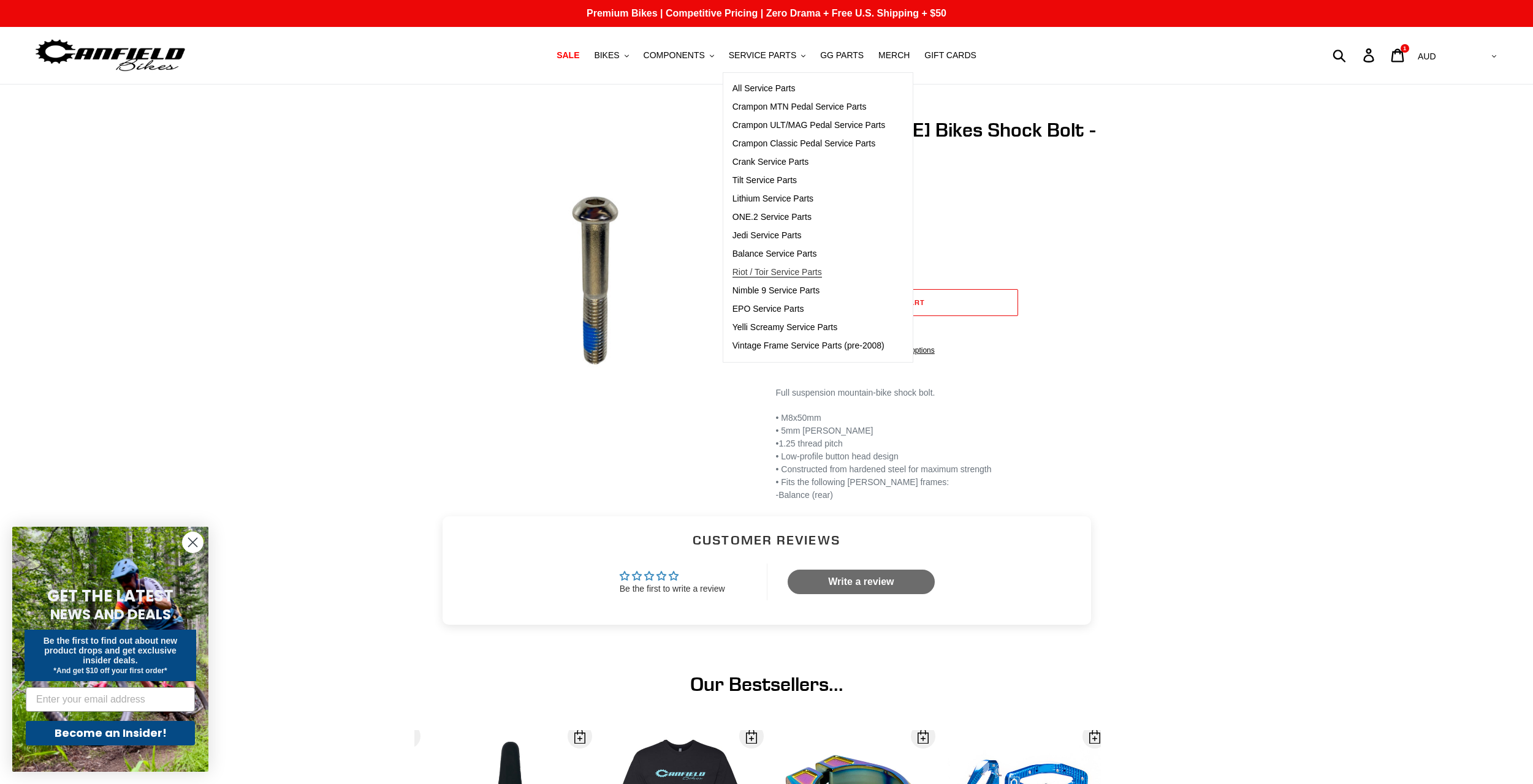
click at [817, 275] on span "Riot / Toir Service Parts" at bounding box center [777, 272] width 90 height 11
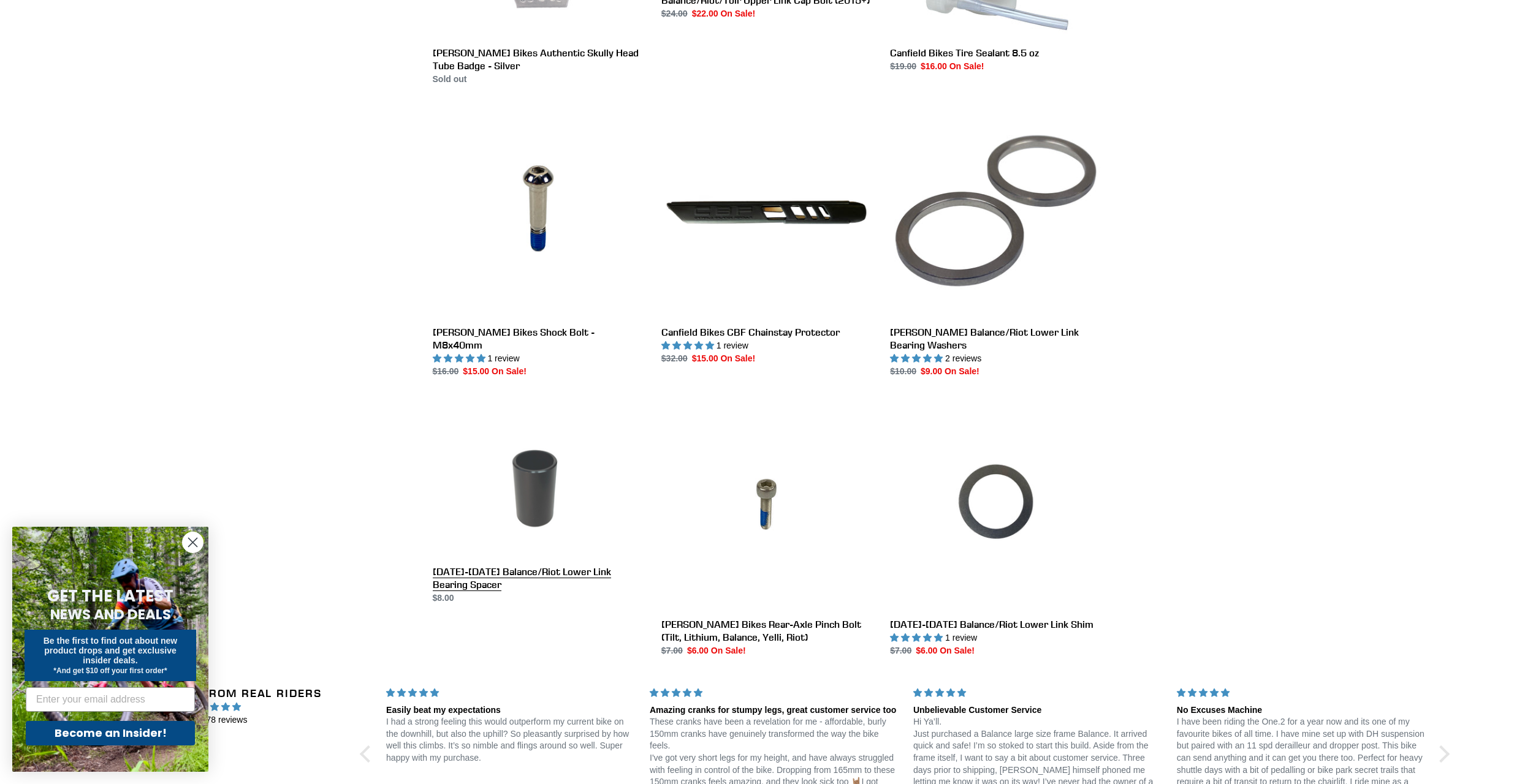
scroll to position [1164, 0]
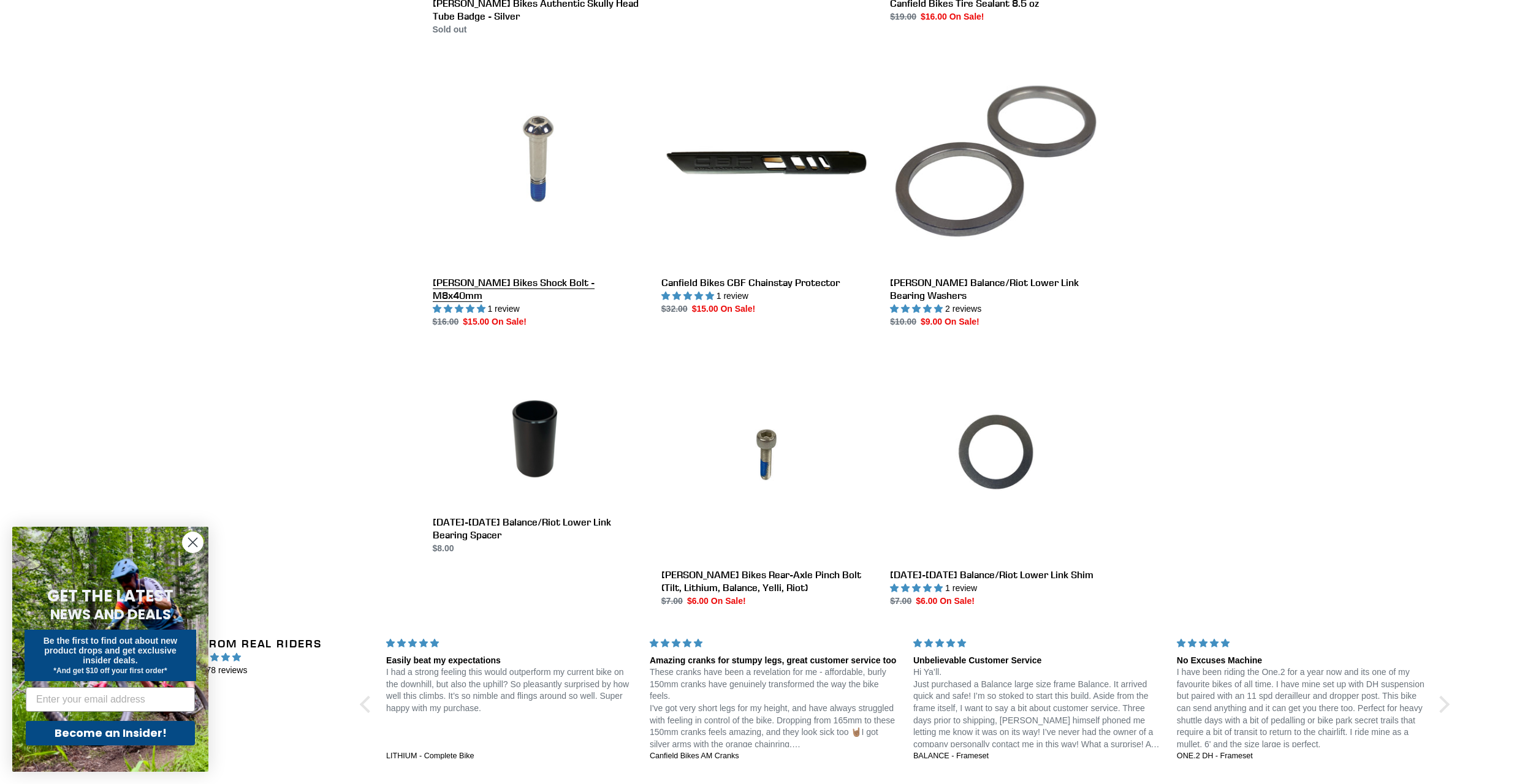
click at [528, 196] on link "Canfield Bikes Shock Bolt - M8x40mm" at bounding box center [537, 193] width 210 height 271
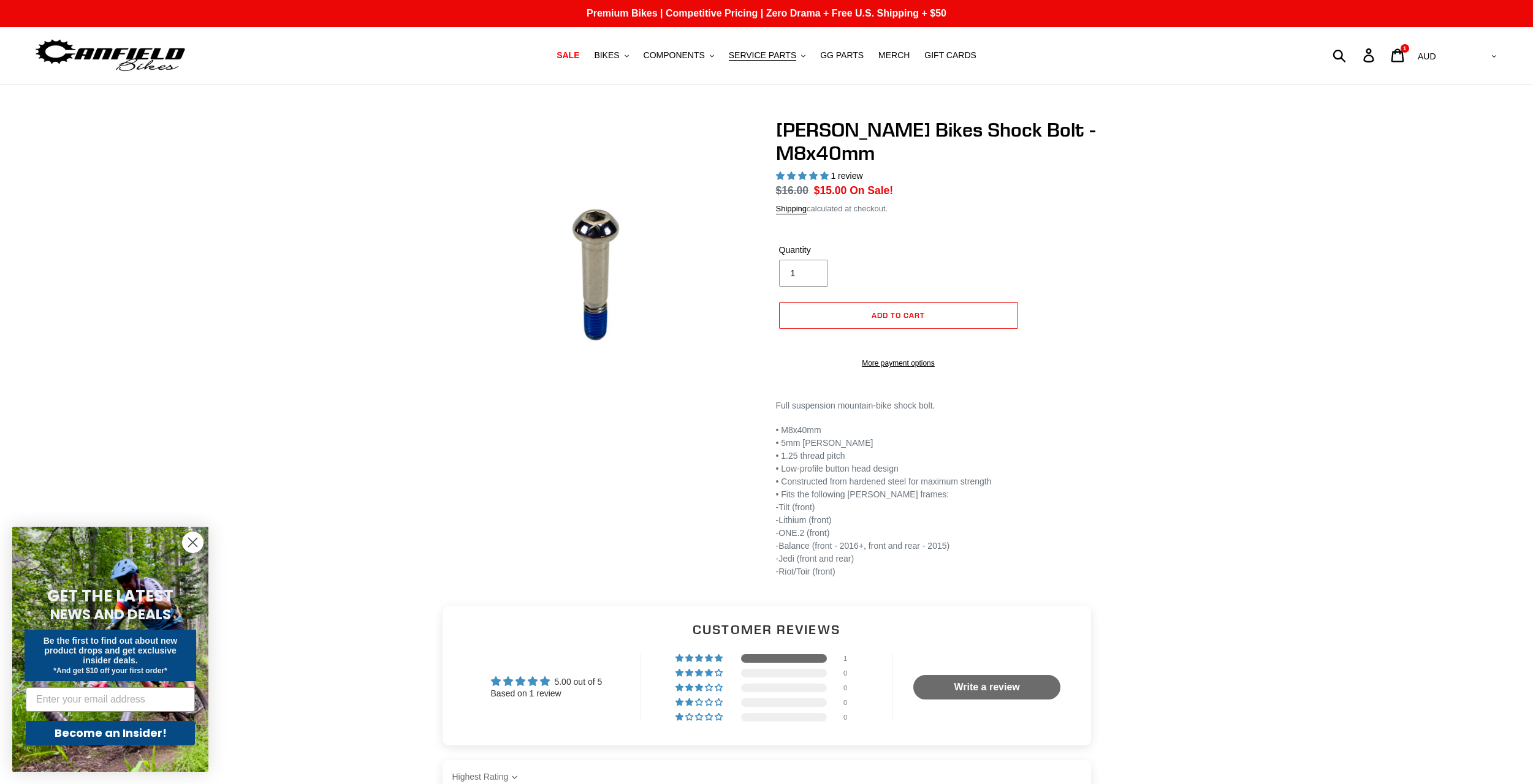
select select "highest-rating"
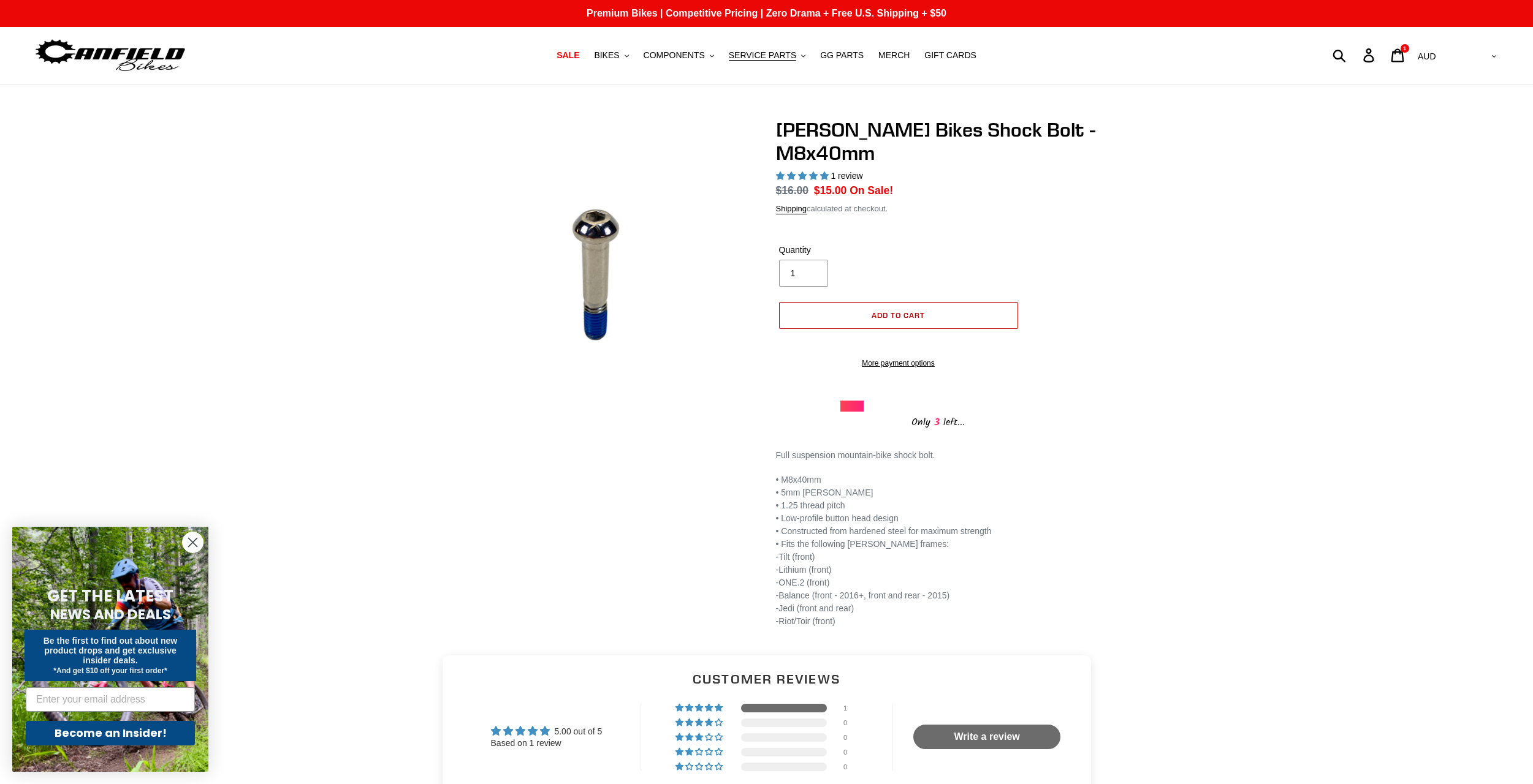
click at [893, 308] on button "Add to cart" at bounding box center [899, 315] width 239 height 27
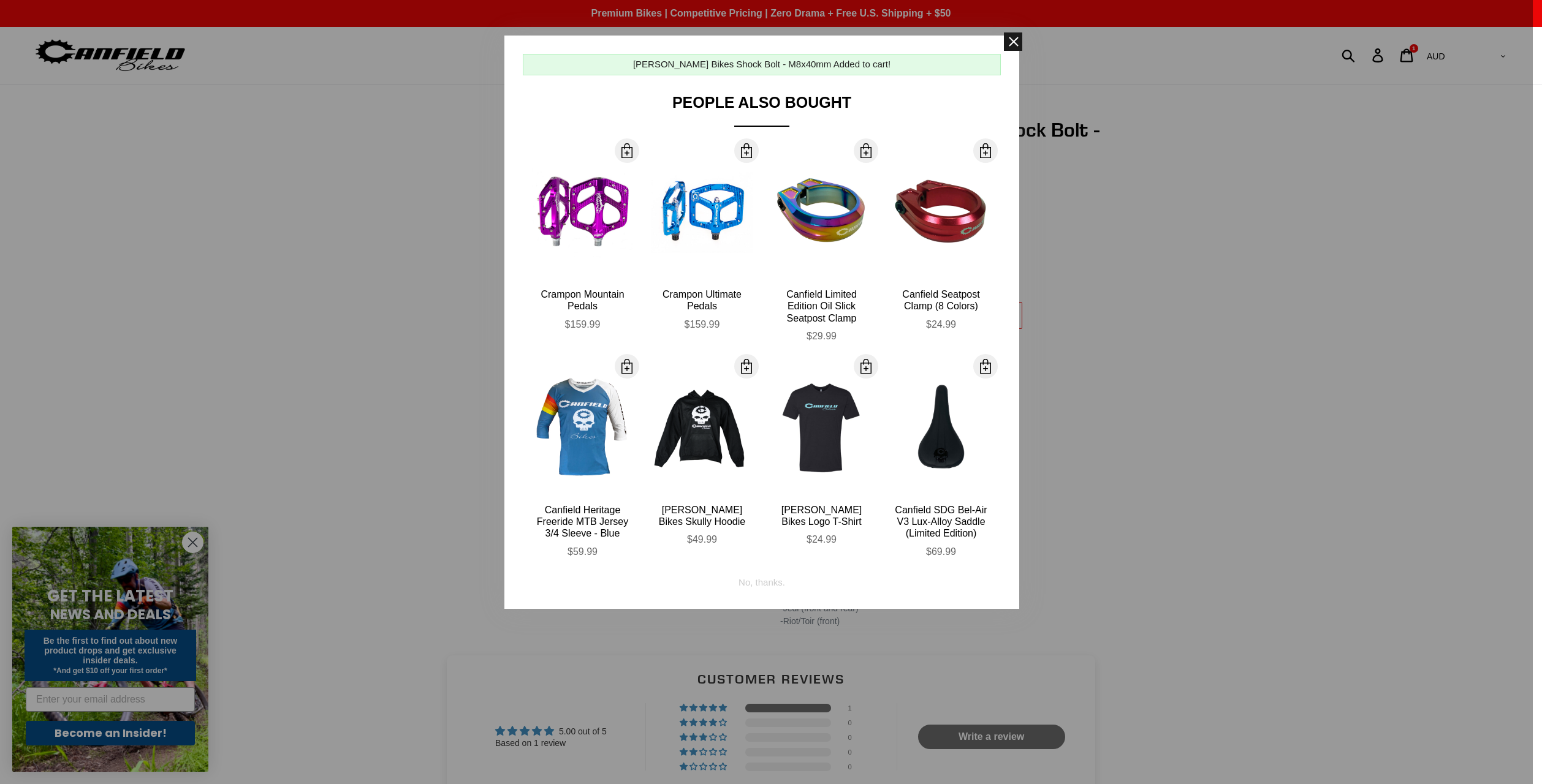
click at [1014, 37] on span at bounding box center [1013, 41] width 18 height 18
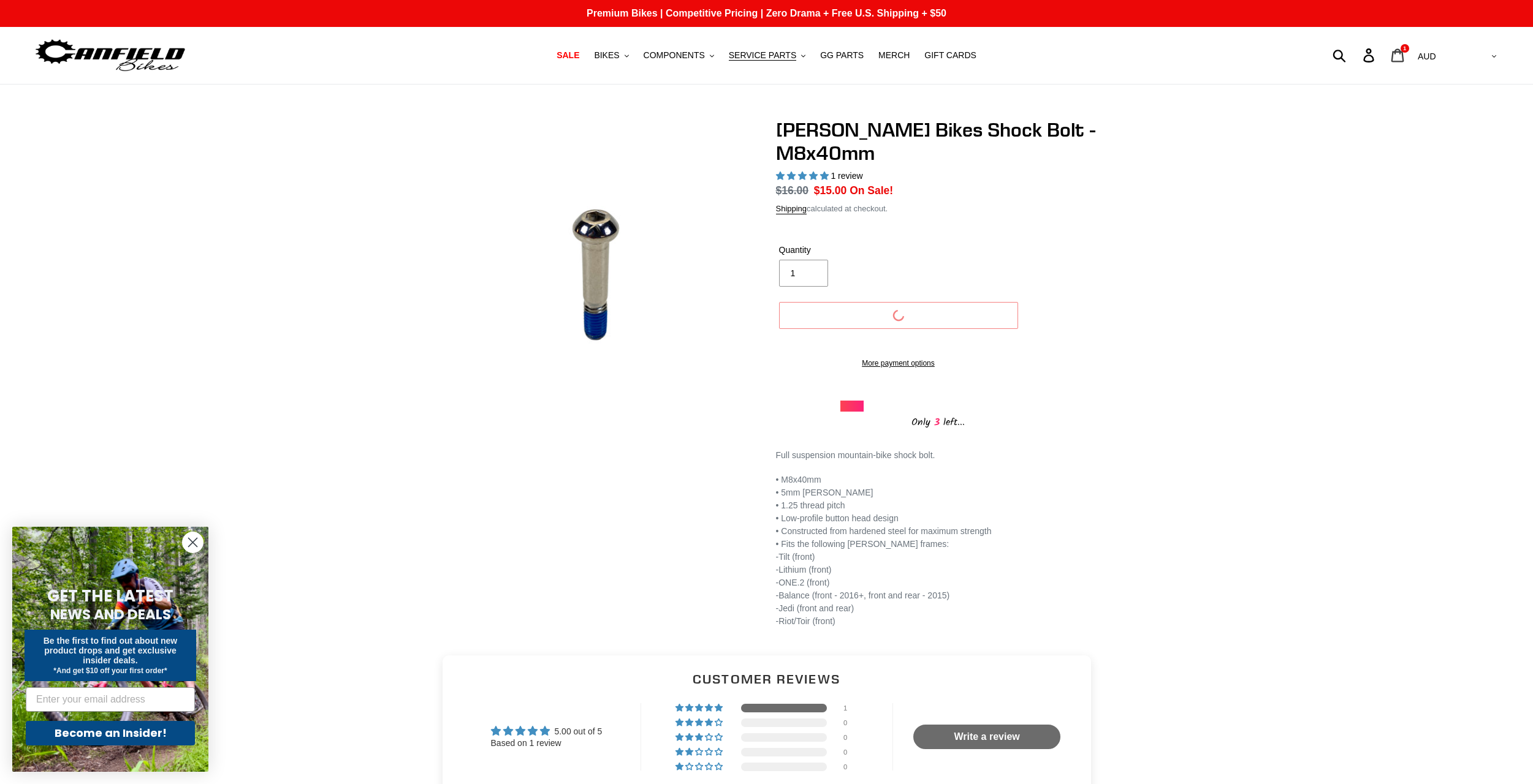
click at [1404, 53] on icon at bounding box center [1398, 55] width 14 height 14
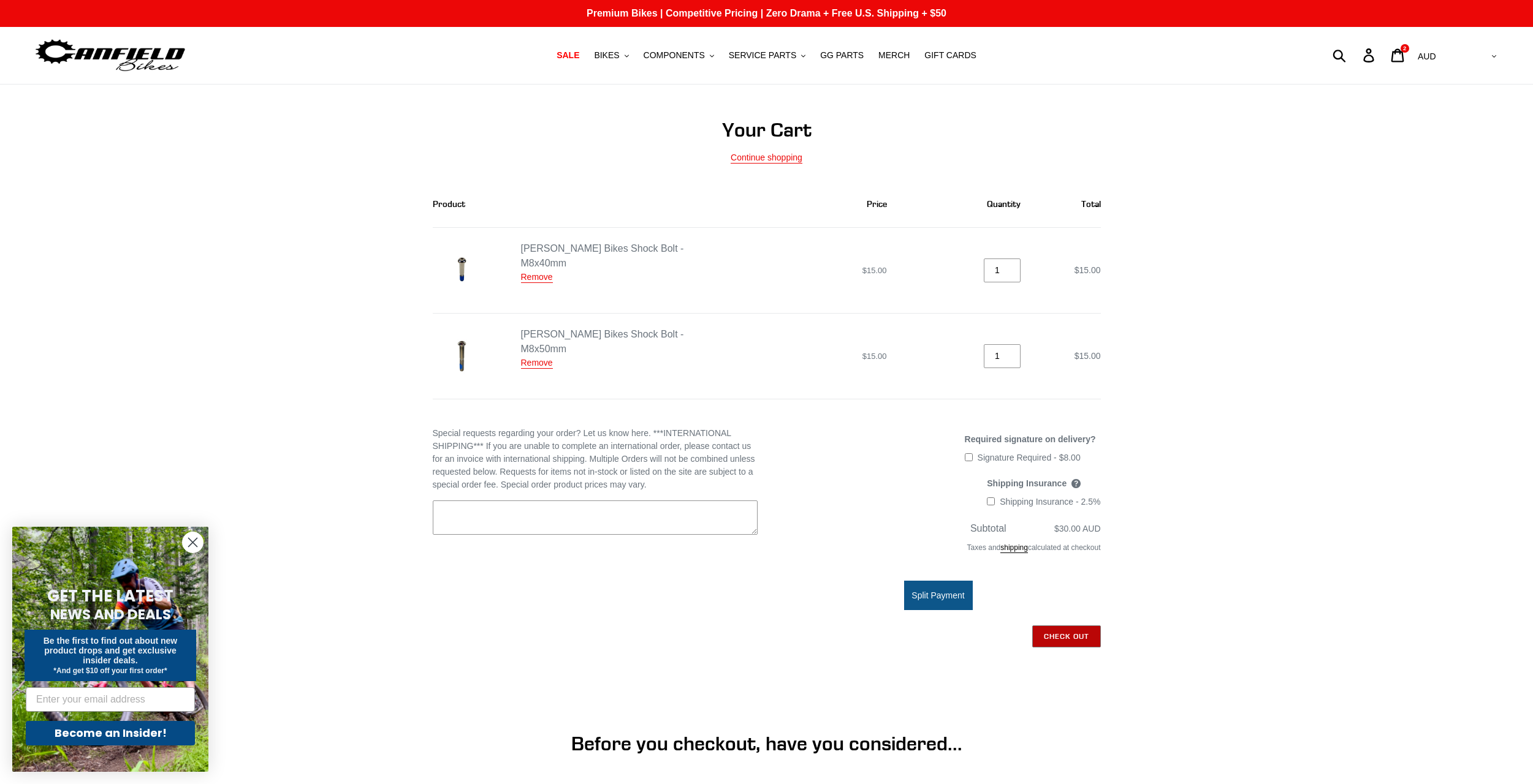
click at [1060, 634] on input "Check out" at bounding box center [1066, 636] width 68 height 22
